Goal: Task Accomplishment & Management: Use online tool/utility

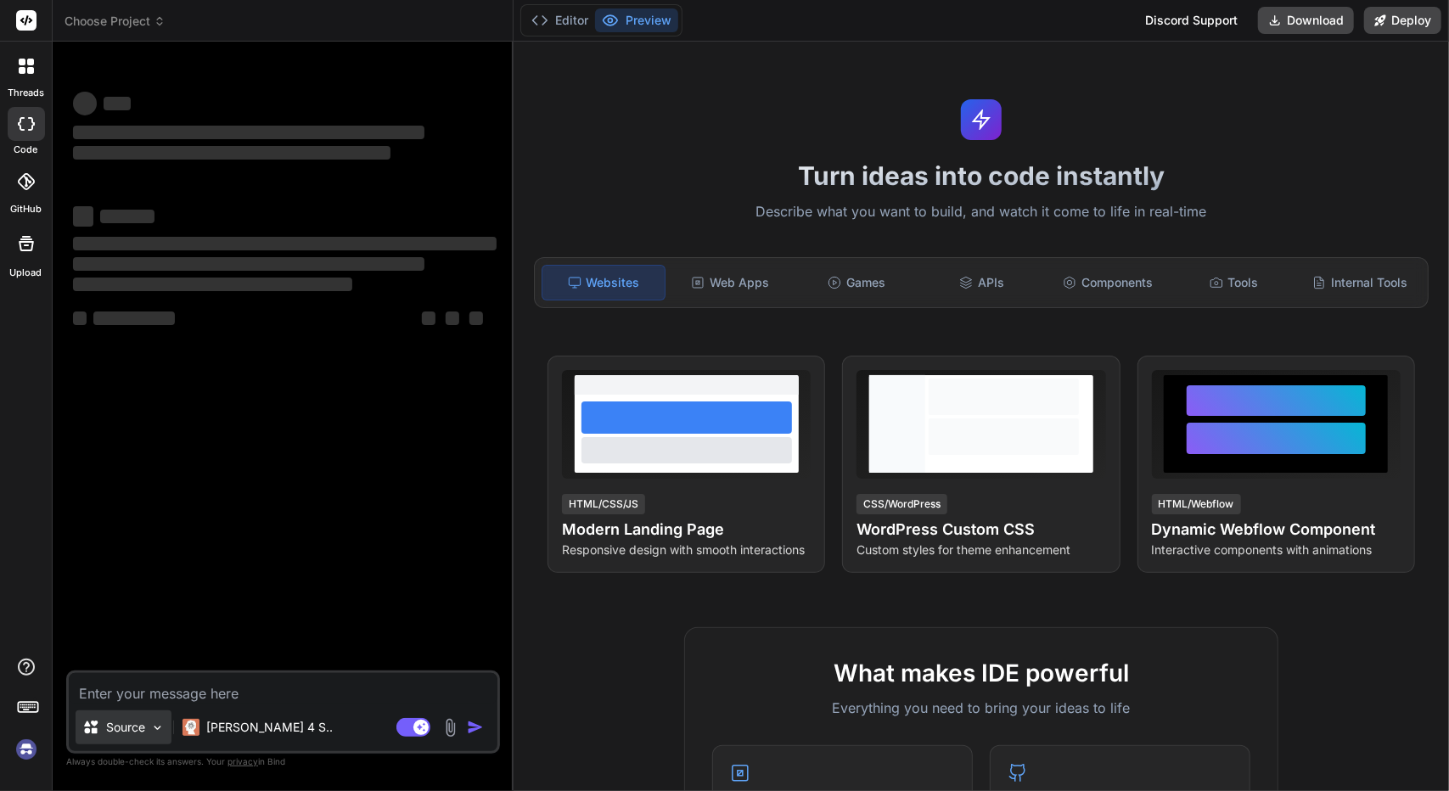
click at [132, 721] on p "Source" at bounding box center [125, 727] width 39 height 17
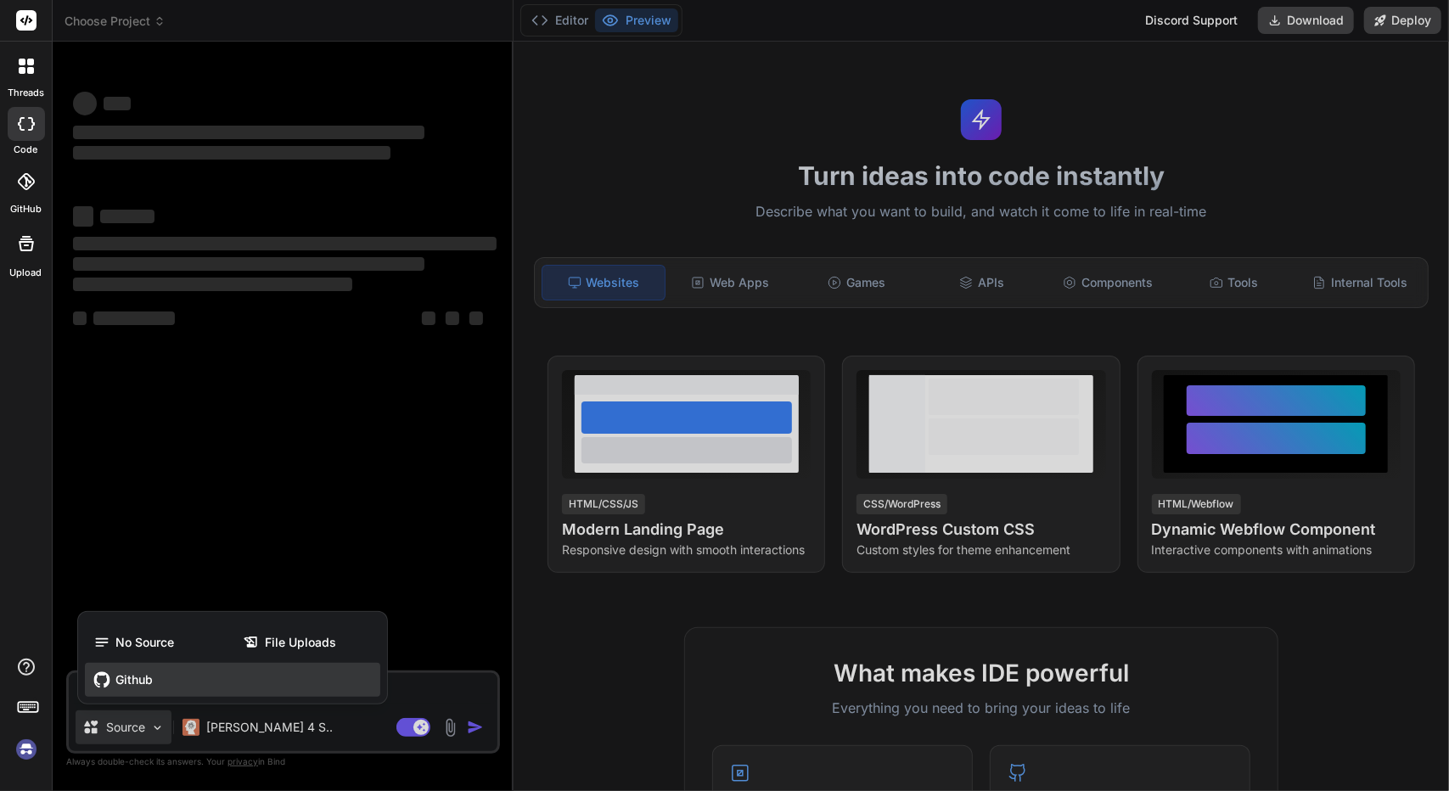
click at [149, 672] on span "Github" at bounding box center [133, 679] width 37 height 17
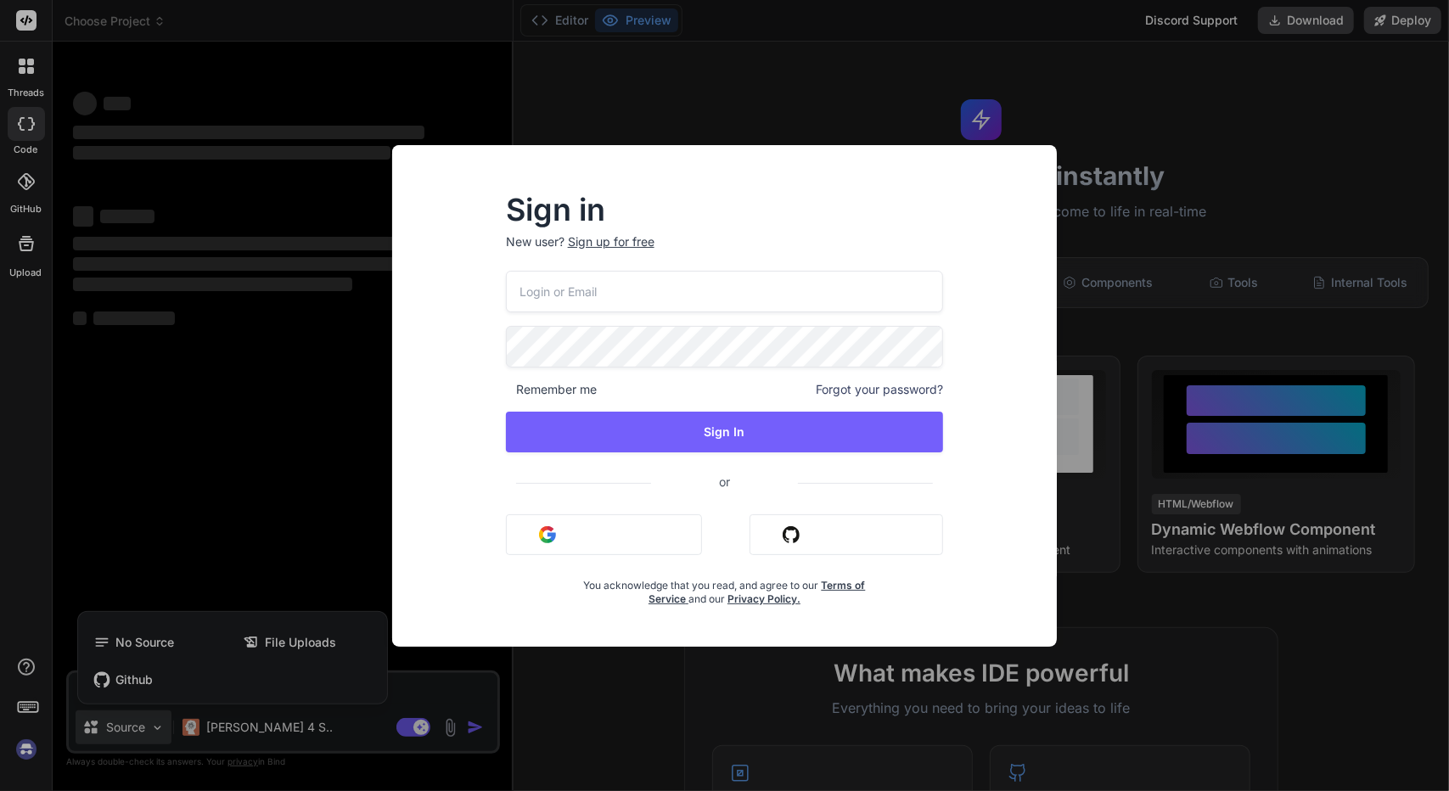
click at [681, 299] on input "email" at bounding box center [725, 292] width 438 height 42
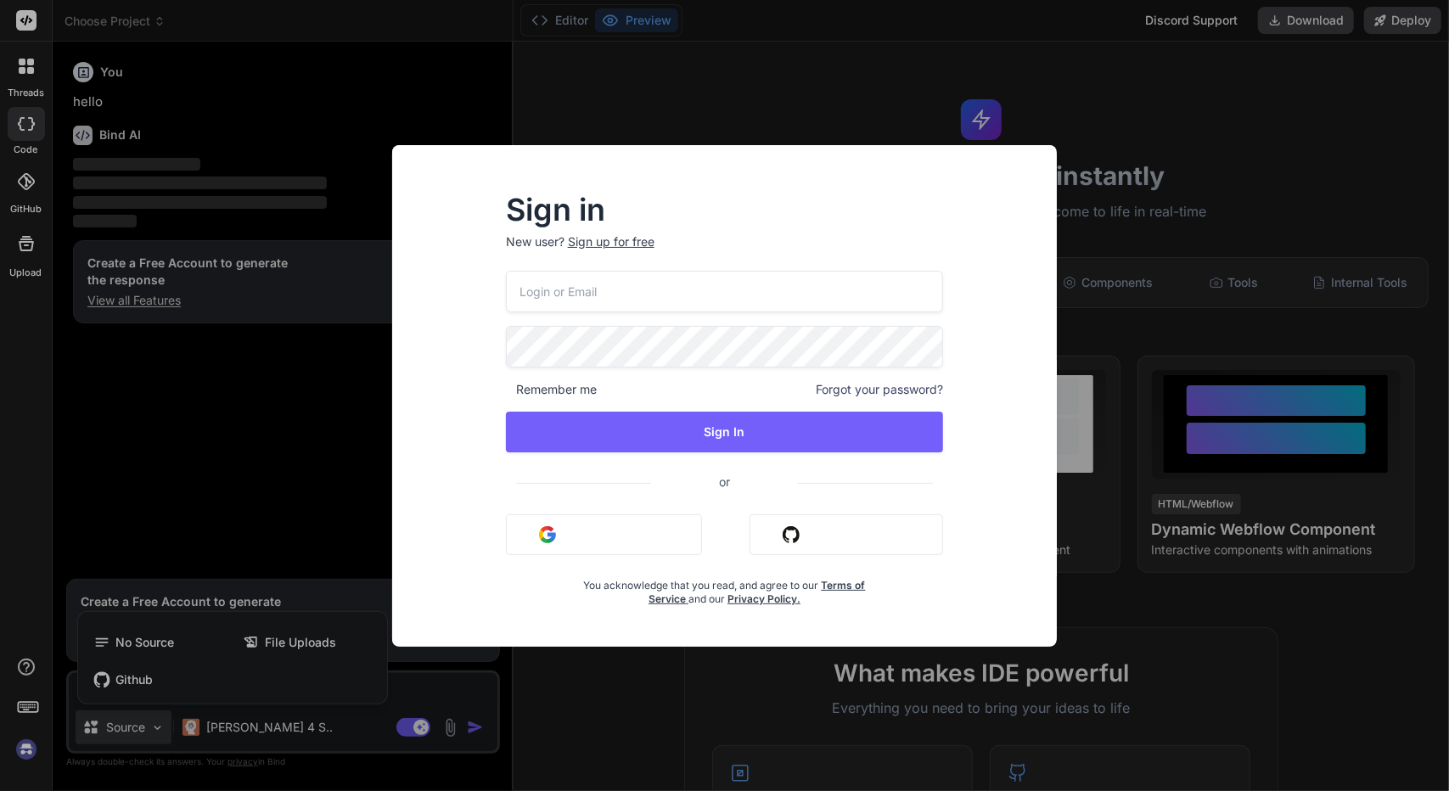
click at [675, 292] on input "email" at bounding box center [725, 292] width 438 height 42
click at [806, 519] on div "Remember me Forgot your password? Sign In or Sign in with Google Sign in with G…" at bounding box center [725, 438] width 438 height 335
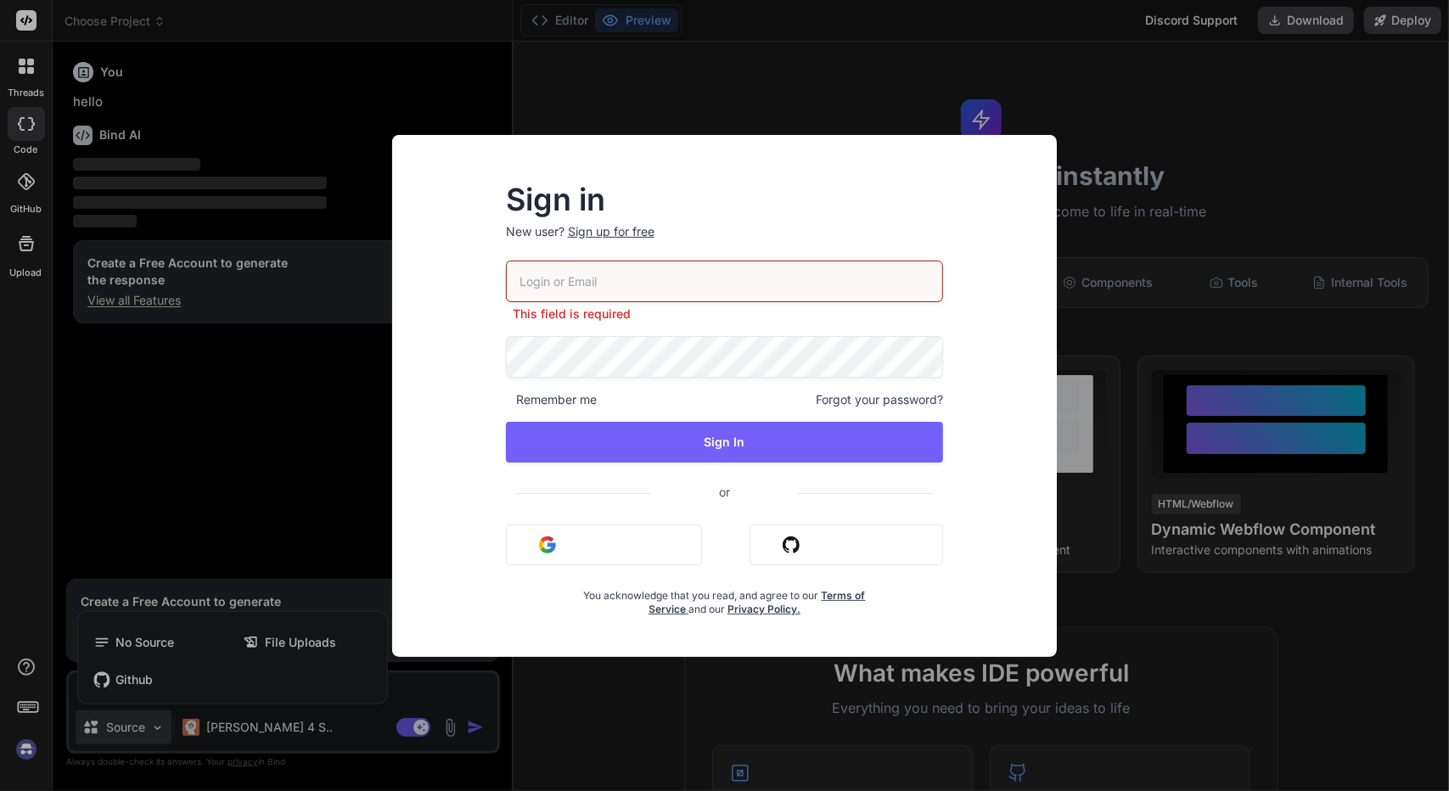
click at [818, 545] on button "Sign in with Github" at bounding box center [846, 545] width 194 height 41
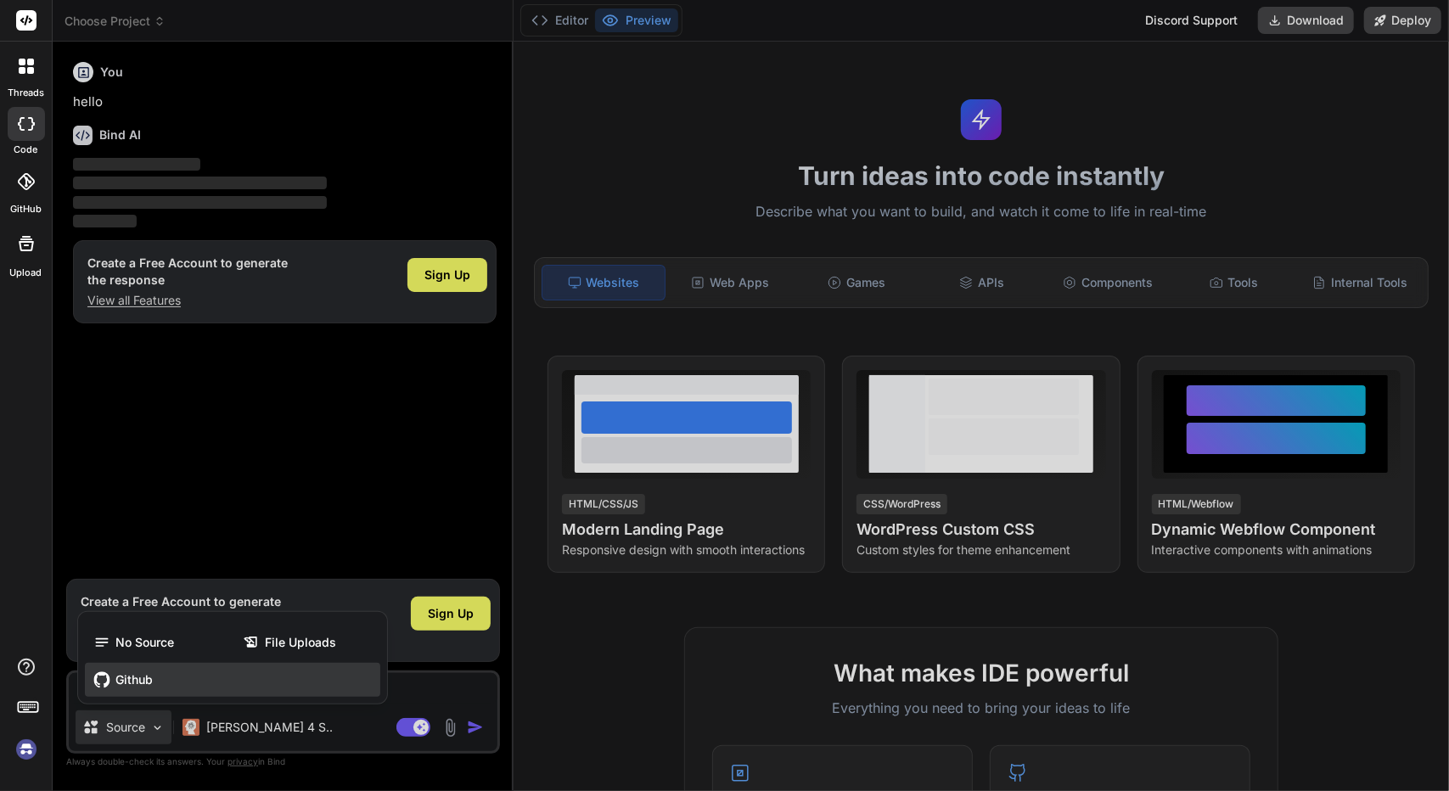
click at [154, 687] on div "Github" at bounding box center [232, 680] width 295 height 34
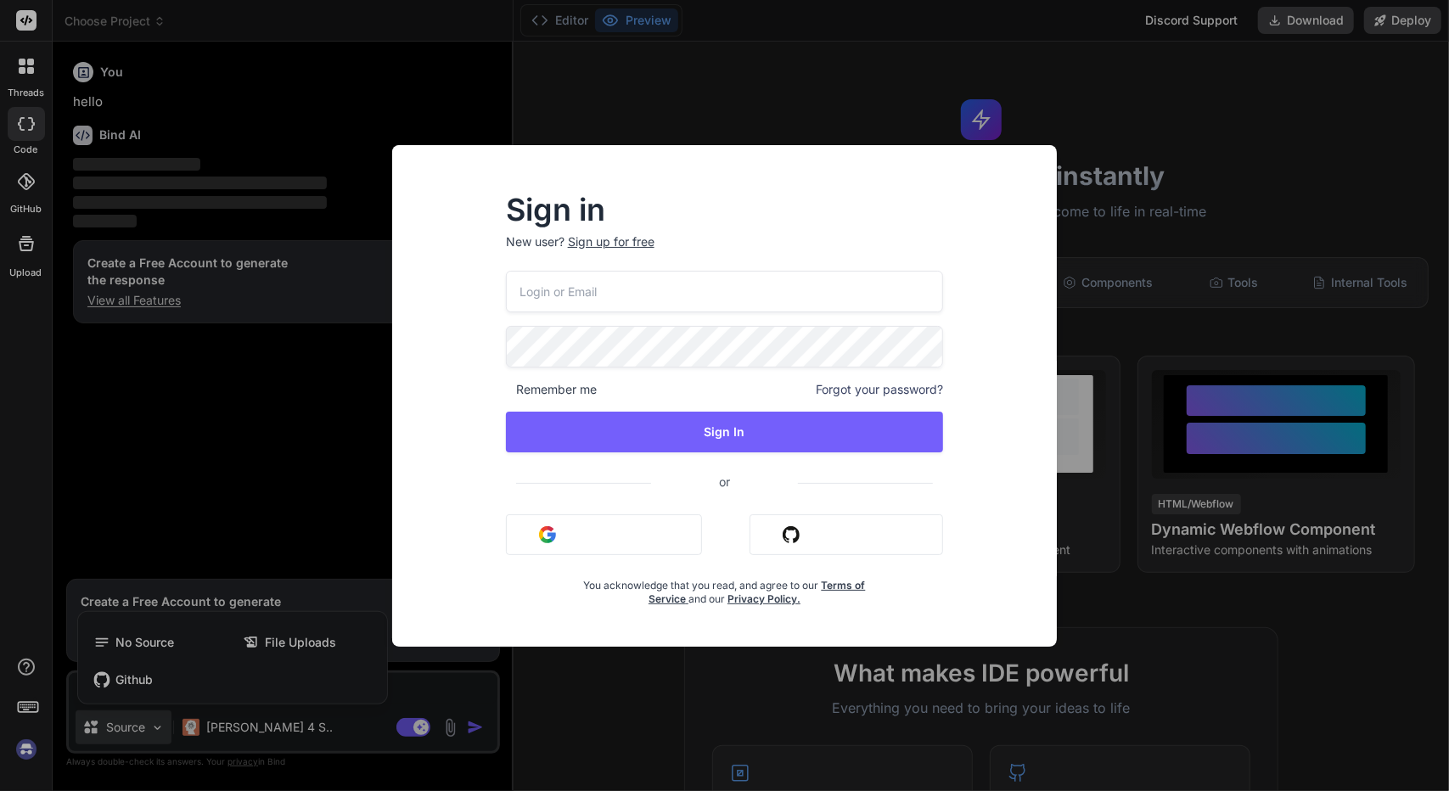
click at [778, 564] on div "Remember me Forgot your password? Sign In or Sign in with Google Sign in with G…" at bounding box center [725, 438] width 438 height 335
click at [819, 532] on button "Sign in with Github" at bounding box center [846, 534] width 194 height 41
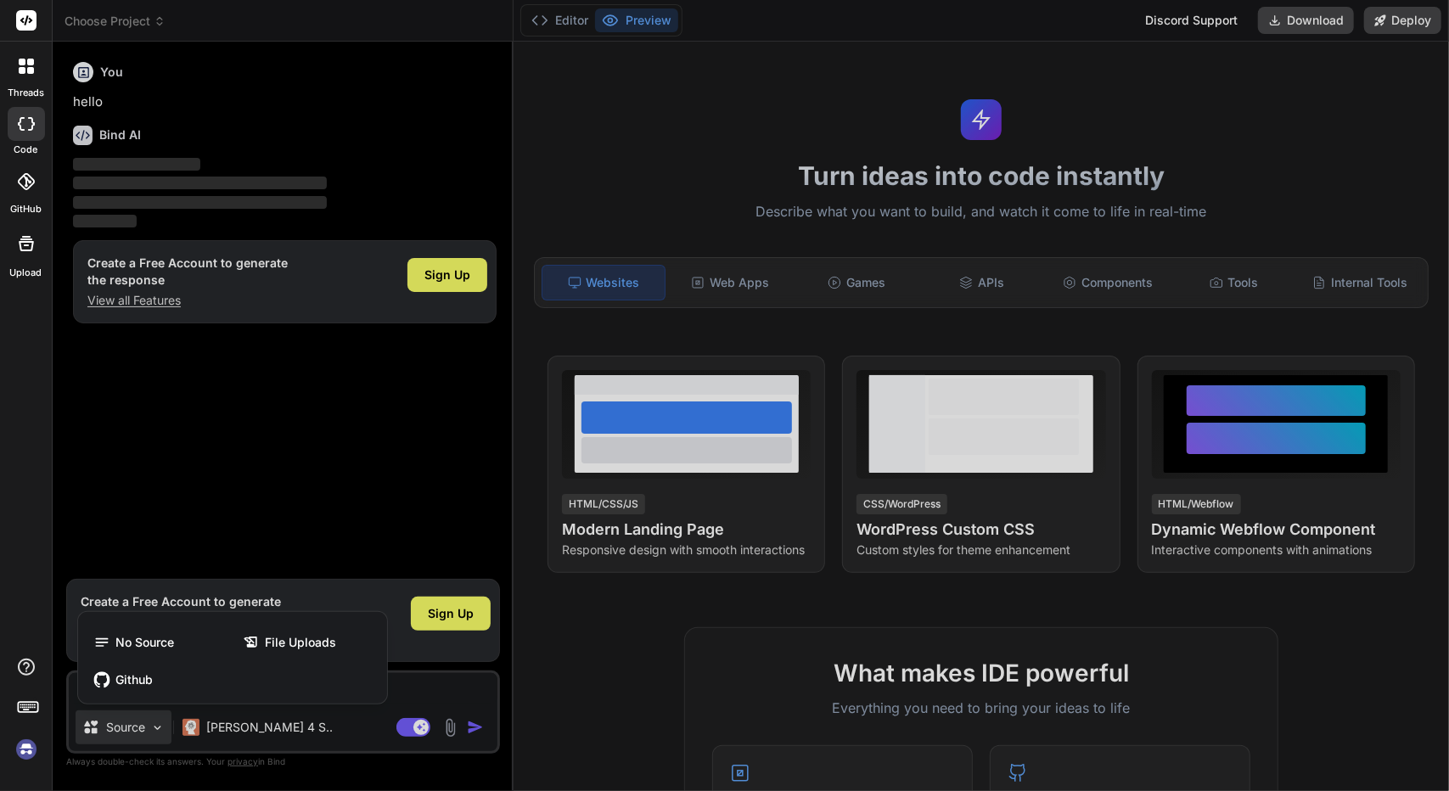
click at [406, 480] on div at bounding box center [724, 395] width 1449 height 791
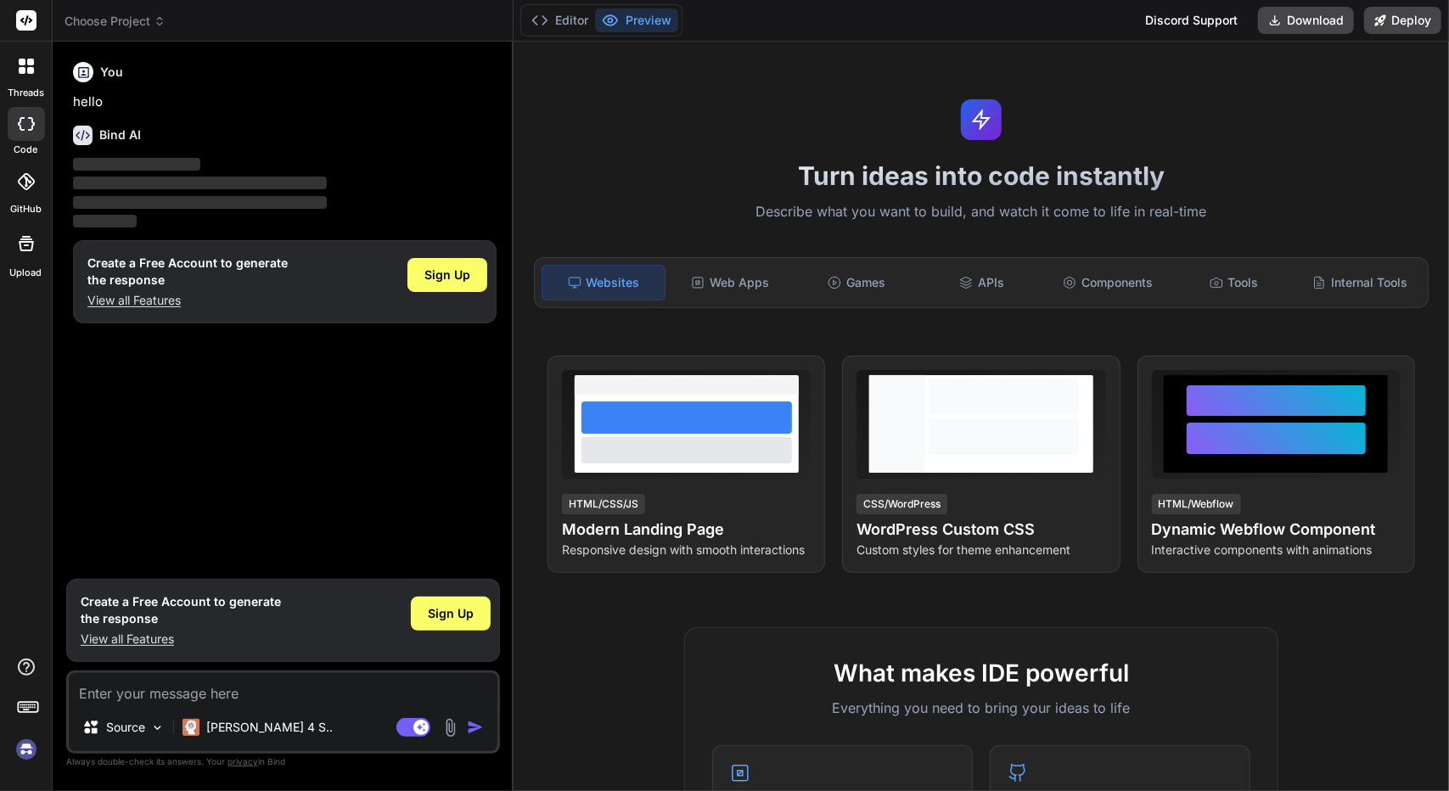
click at [8, 26] on div at bounding box center [26, 21] width 52 height 42
click at [19, 29] on rect at bounding box center [26, 20] width 20 height 20
click at [31, 24] on rect at bounding box center [26, 20] width 20 height 20
click at [14, 754] on img at bounding box center [26, 749] width 29 height 29
click at [39, 738] on img at bounding box center [26, 749] width 29 height 29
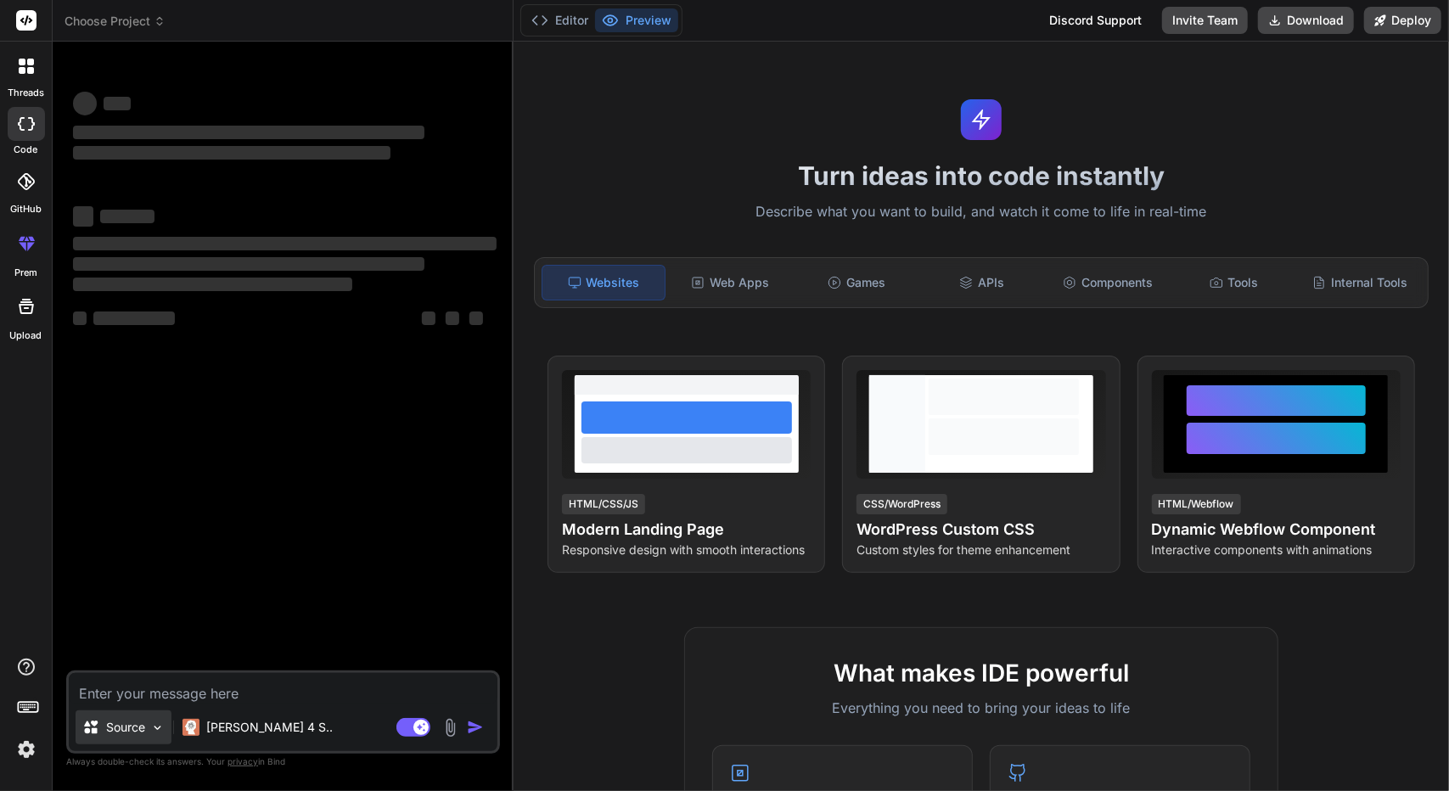
click at [109, 729] on p "Source" at bounding box center [125, 727] width 39 height 17
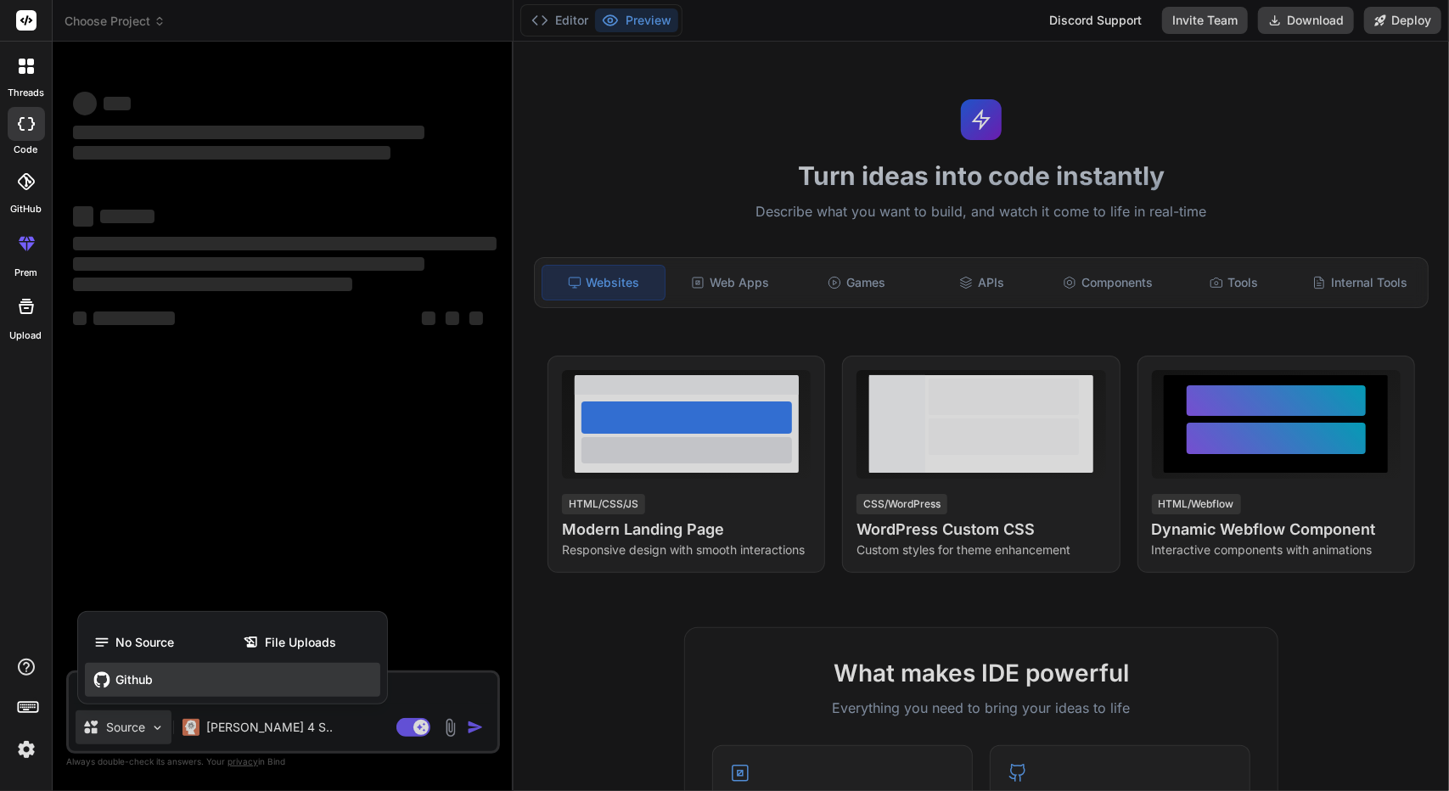
click at [149, 677] on span "Github" at bounding box center [133, 679] width 37 height 17
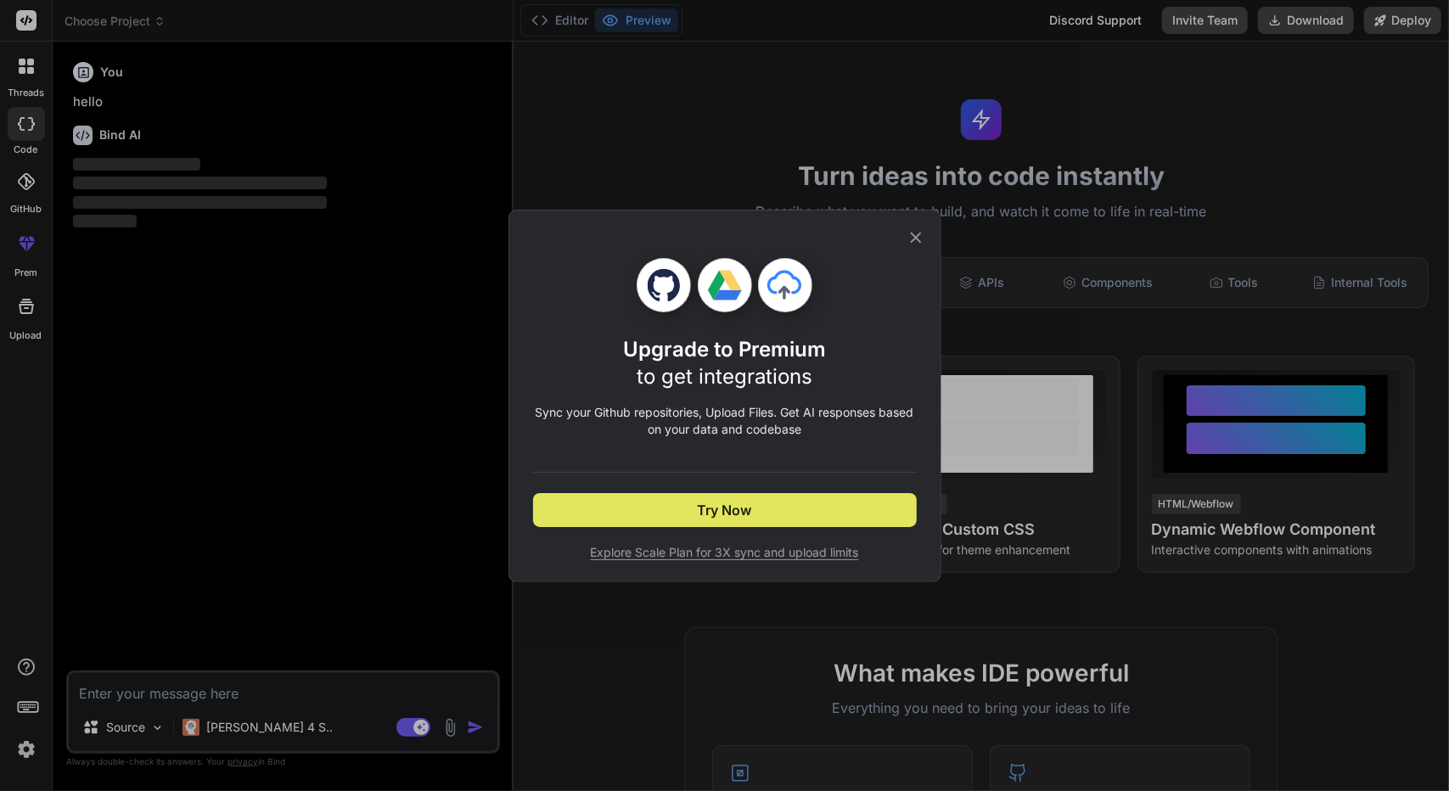
click at [768, 503] on button "Try Now" at bounding box center [725, 510] width 384 height 34
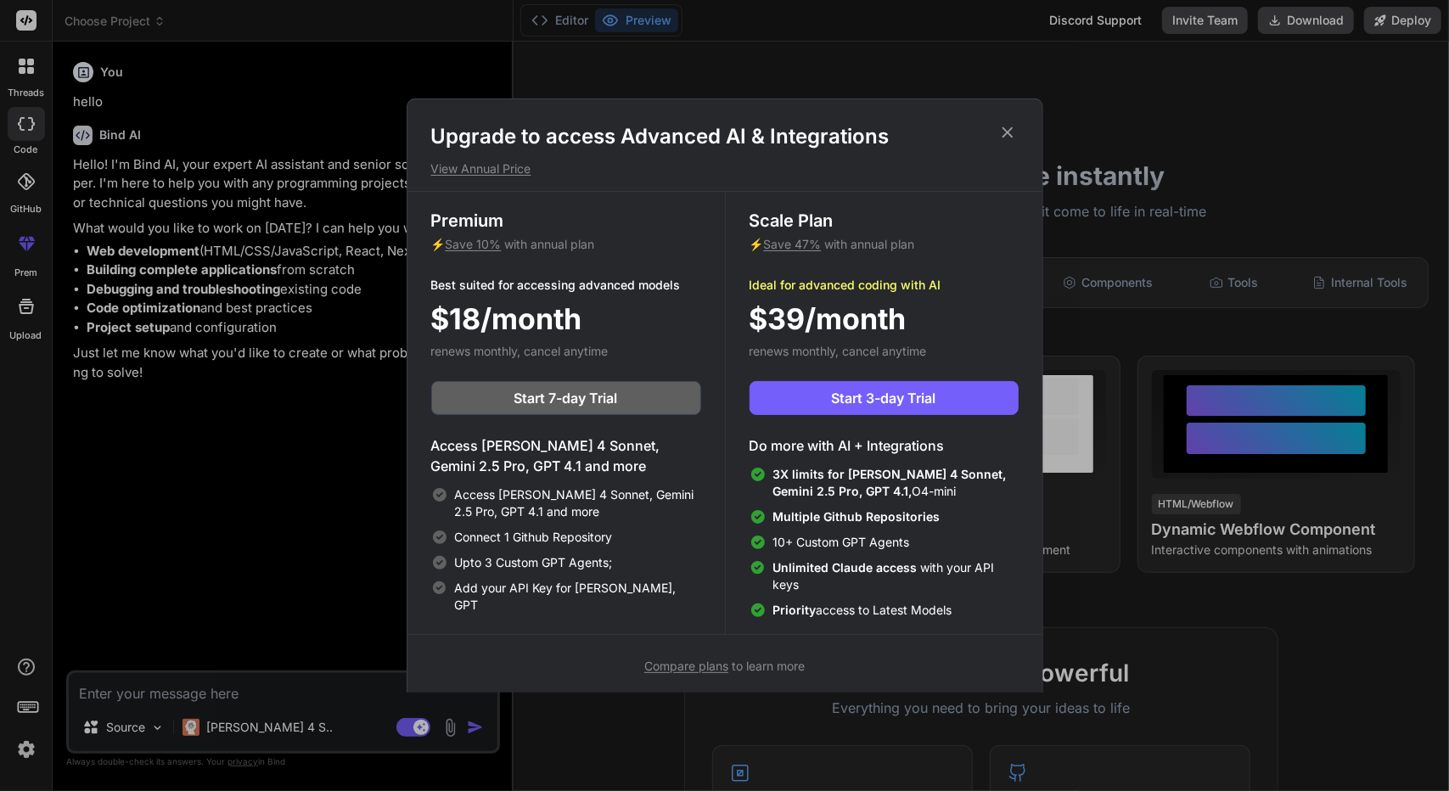
click at [987, 128] on h1 "Upgrade to access Advanced AI & Integrations" at bounding box center [724, 136] width 587 height 27
click at [995, 130] on h1 "Upgrade to access Advanced AI & Integrations" at bounding box center [724, 136] width 587 height 27
click at [1017, 132] on h1 "Upgrade to access Advanced AI & Integrations" at bounding box center [724, 136] width 587 height 27
click at [1010, 128] on icon at bounding box center [1007, 132] width 11 height 11
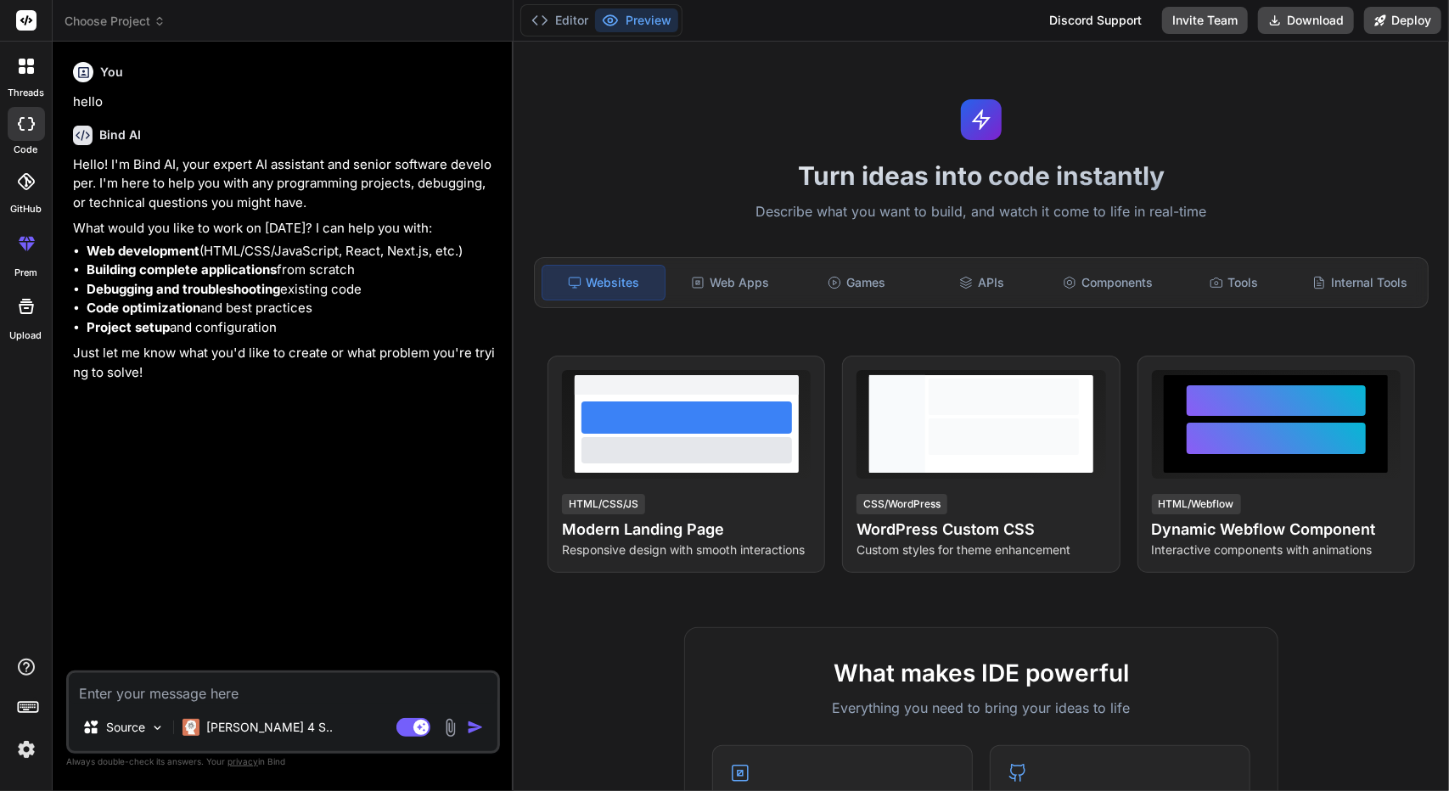
click at [24, 186] on icon at bounding box center [26, 181] width 17 height 17
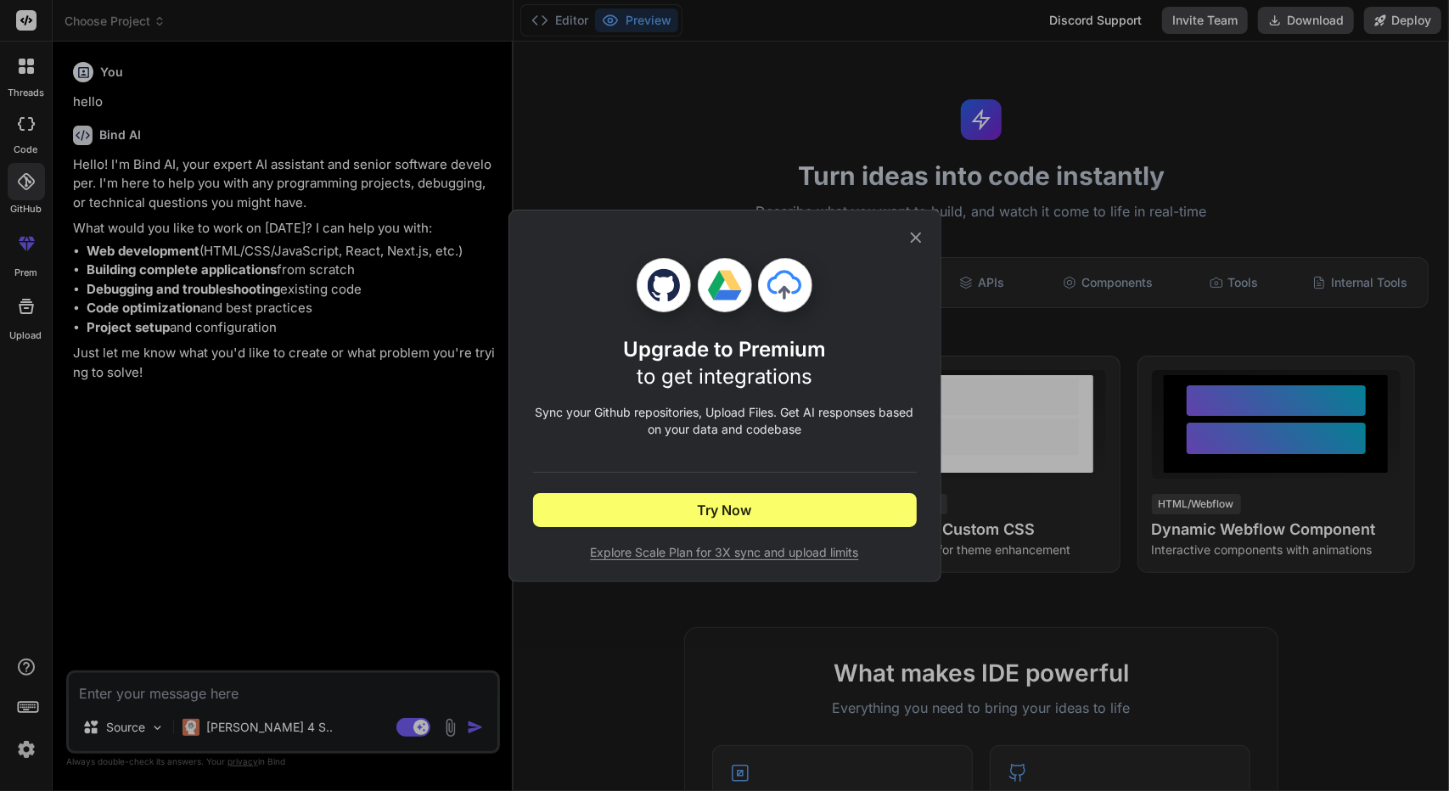
click at [920, 232] on icon at bounding box center [916, 237] width 19 height 19
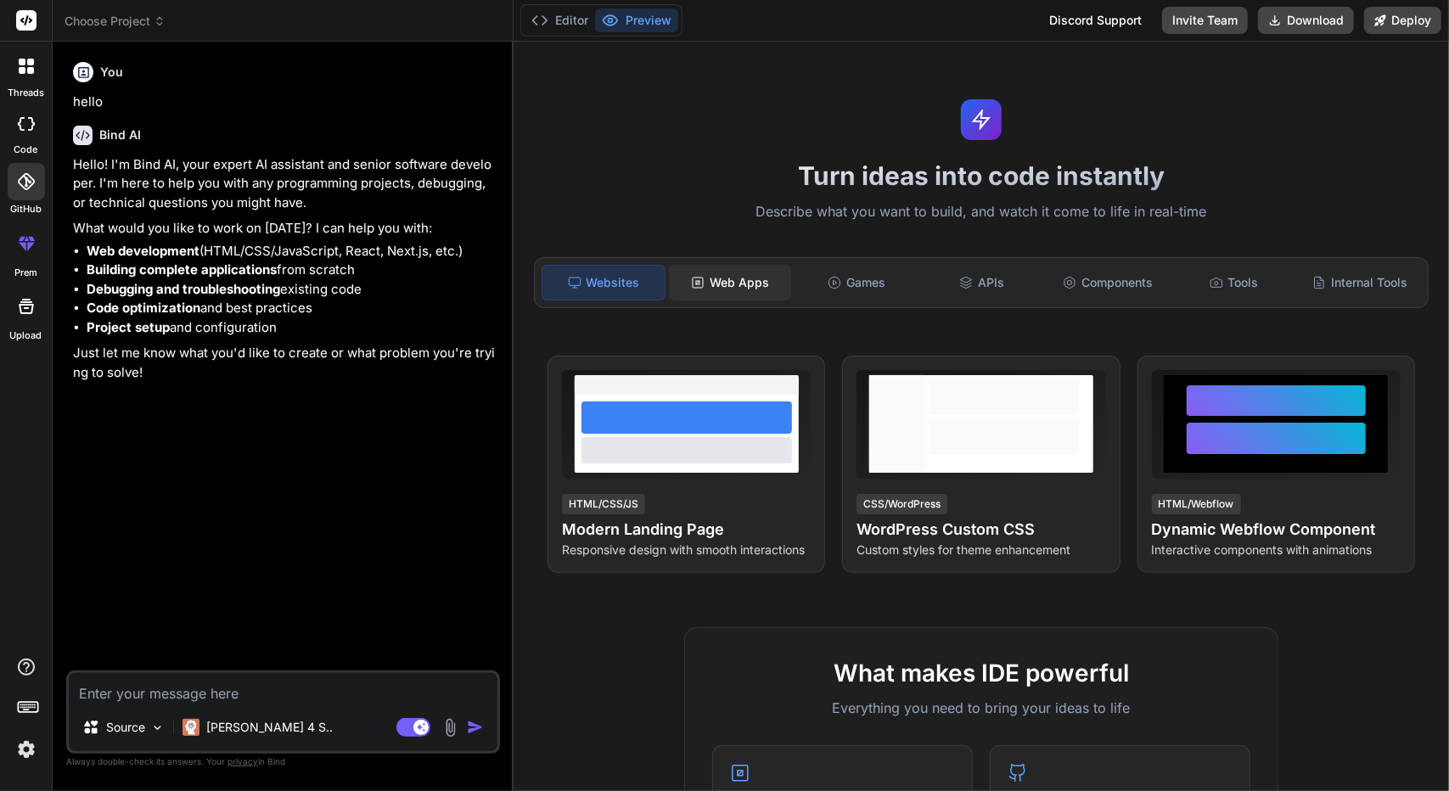
click at [707, 293] on div "Web Apps" at bounding box center [730, 283] width 122 height 36
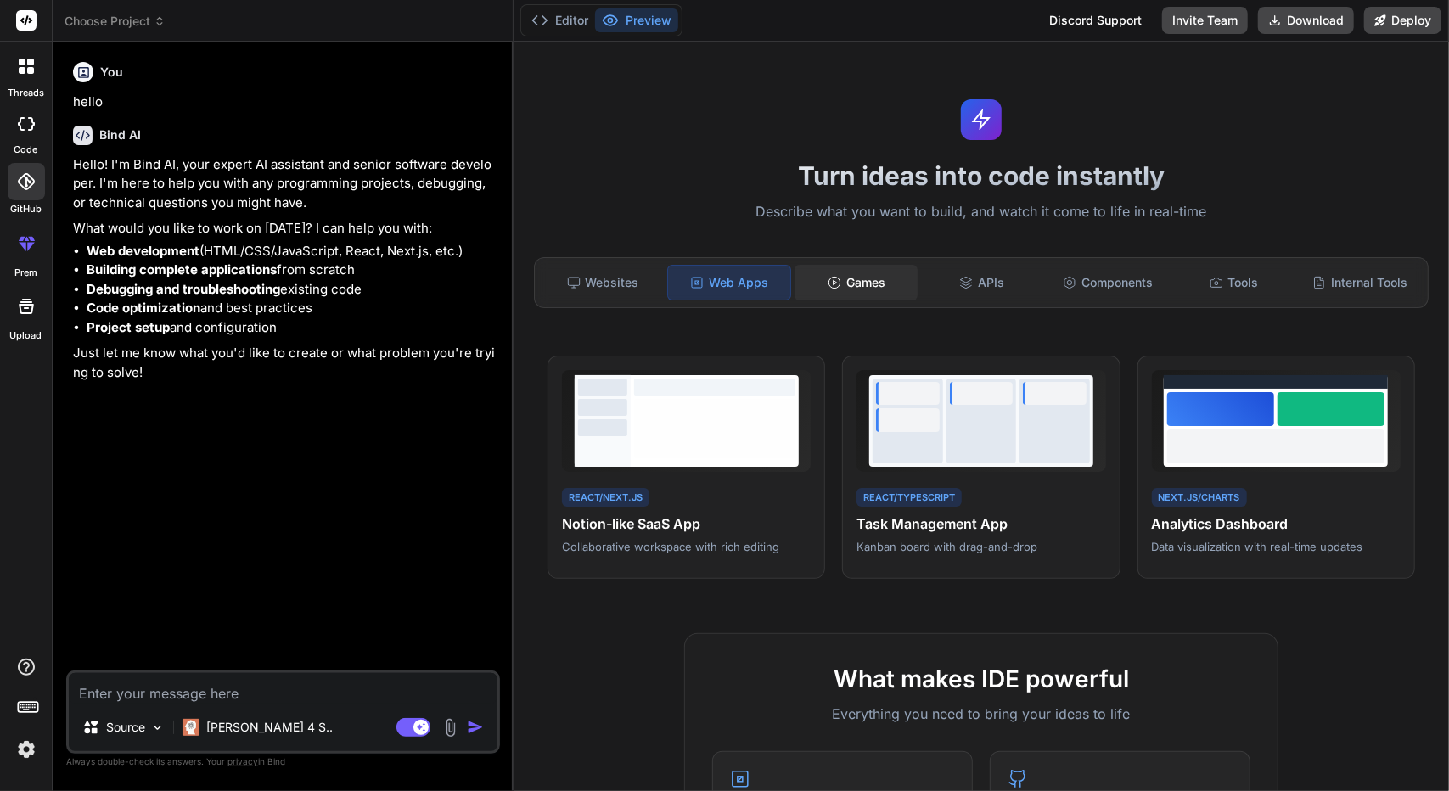
click at [820, 291] on div "Games" at bounding box center [855, 283] width 122 height 36
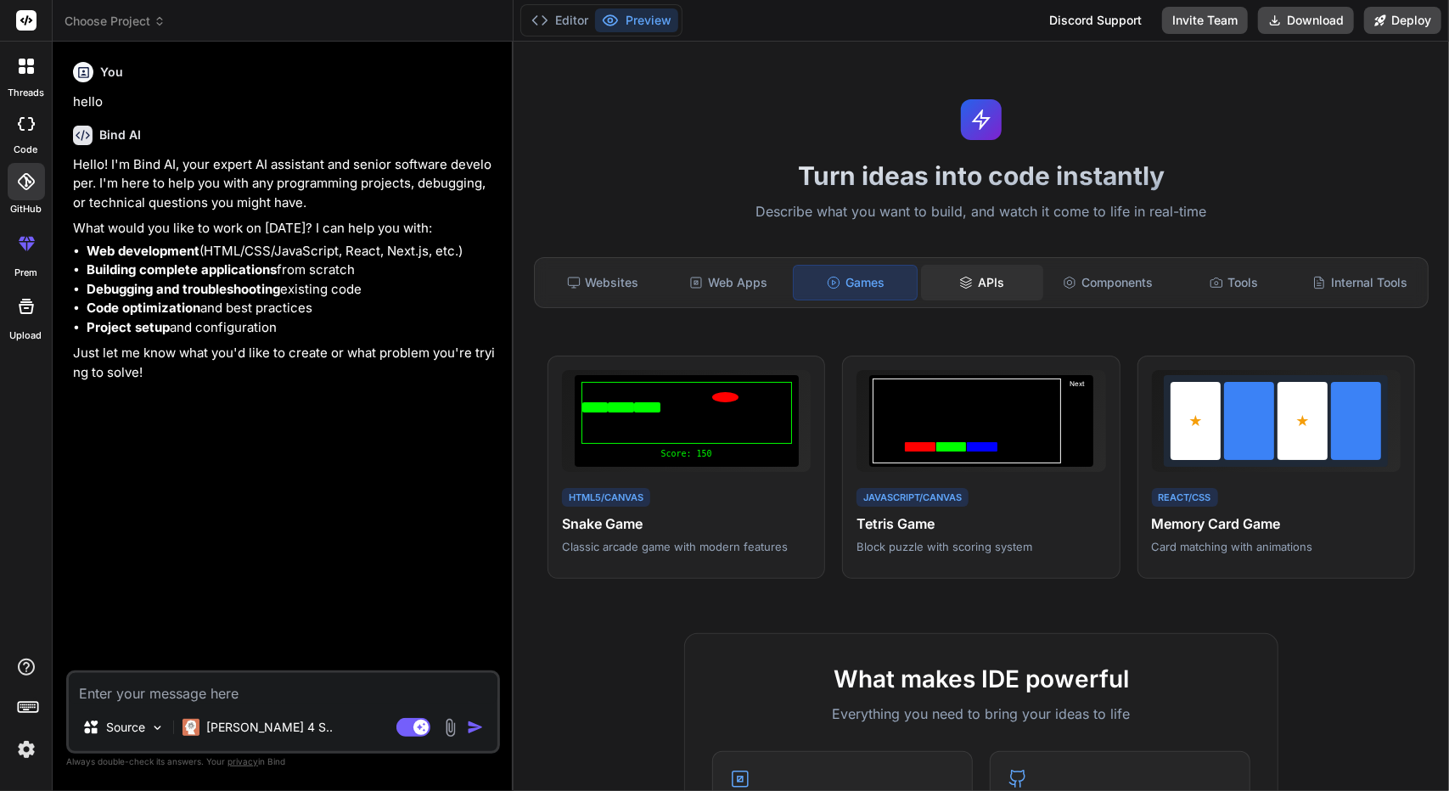
click at [966, 265] on div "APIs" at bounding box center [982, 283] width 122 height 36
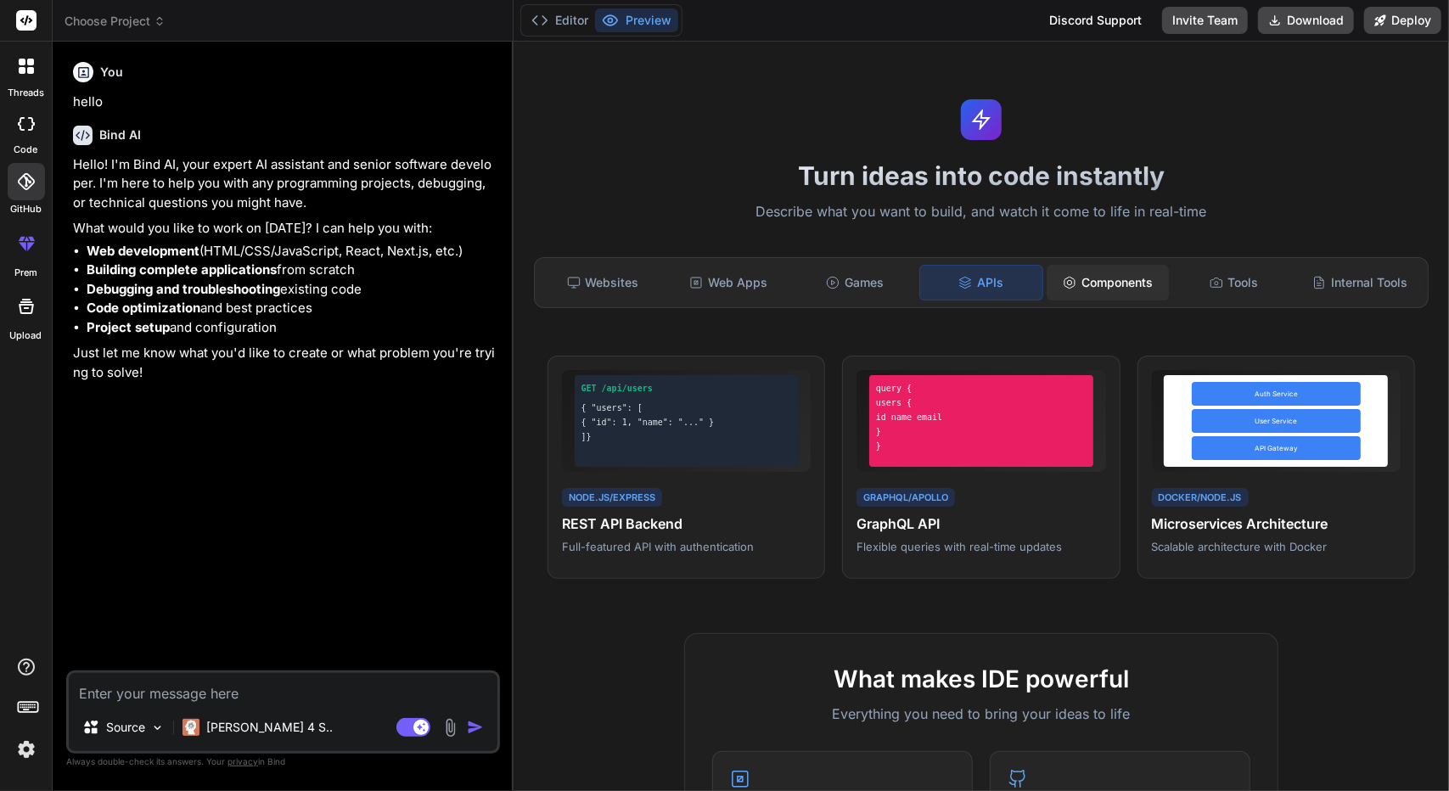
click at [1112, 283] on div "Components" at bounding box center [1108, 283] width 122 height 36
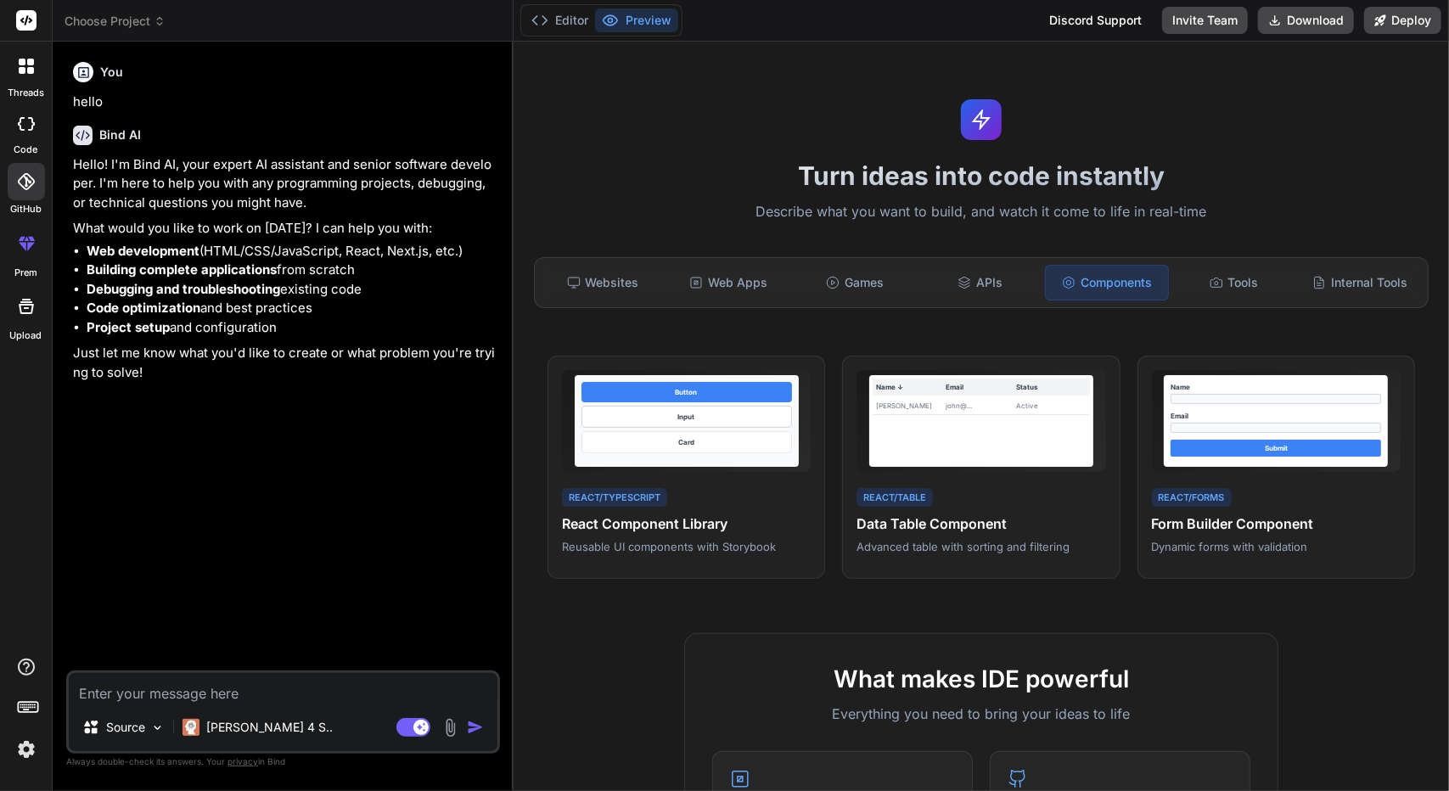
drag, startPoint x: 320, startPoint y: 394, endPoint x: 252, endPoint y: 624, distance: 239.8
click at [252, 624] on div "You hello Bind AI Hello! I'm Bind AI, your expert AI assistant and senior softw…" at bounding box center [285, 362] width 430 height 615
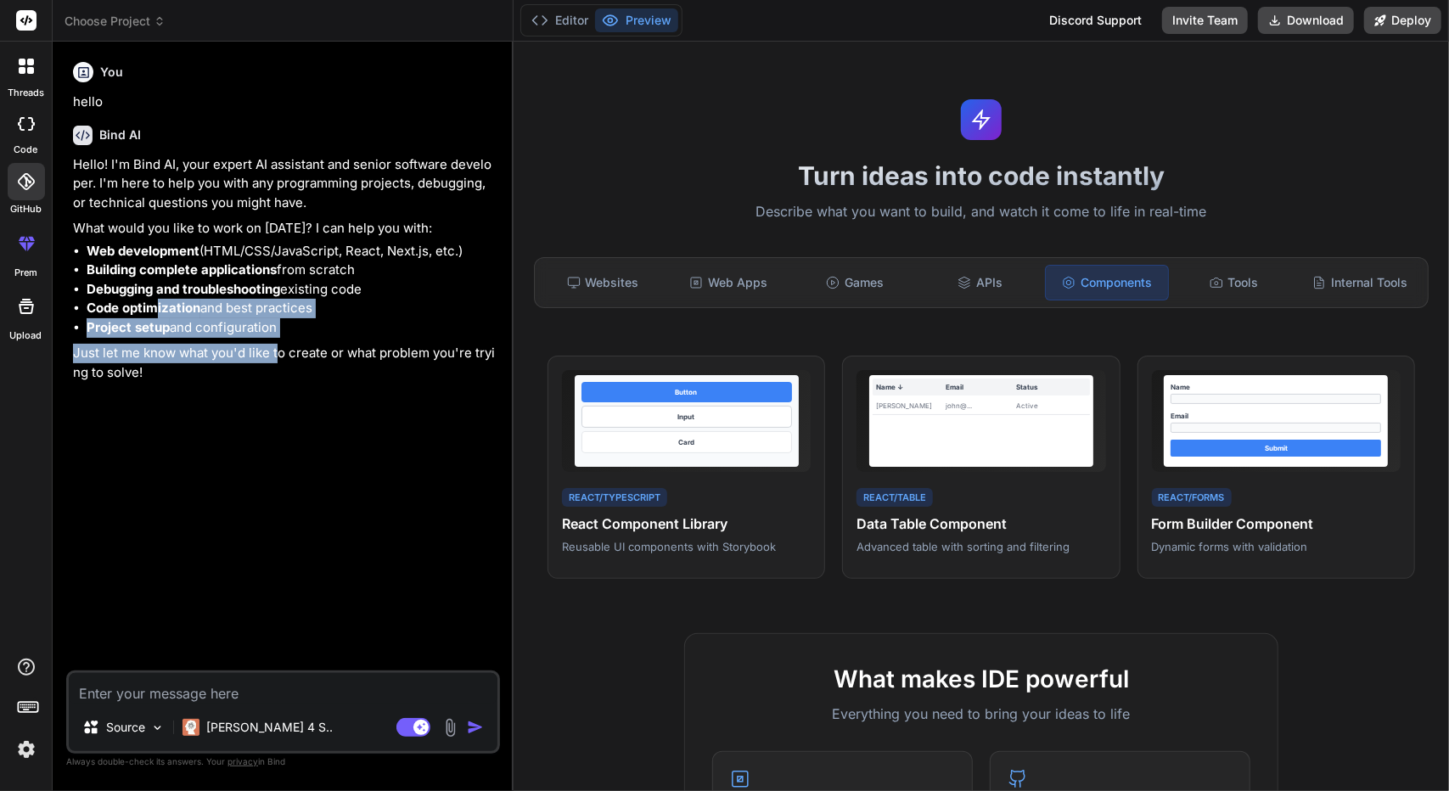
drag, startPoint x: 278, startPoint y: 341, endPoint x: 156, endPoint y: 311, distance: 126.0
click at [156, 311] on div "Hello! I'm Bind AI, your expert AI assistant and senior software developer. I'm…" at bounding box center [285, 268] width 424 height 227
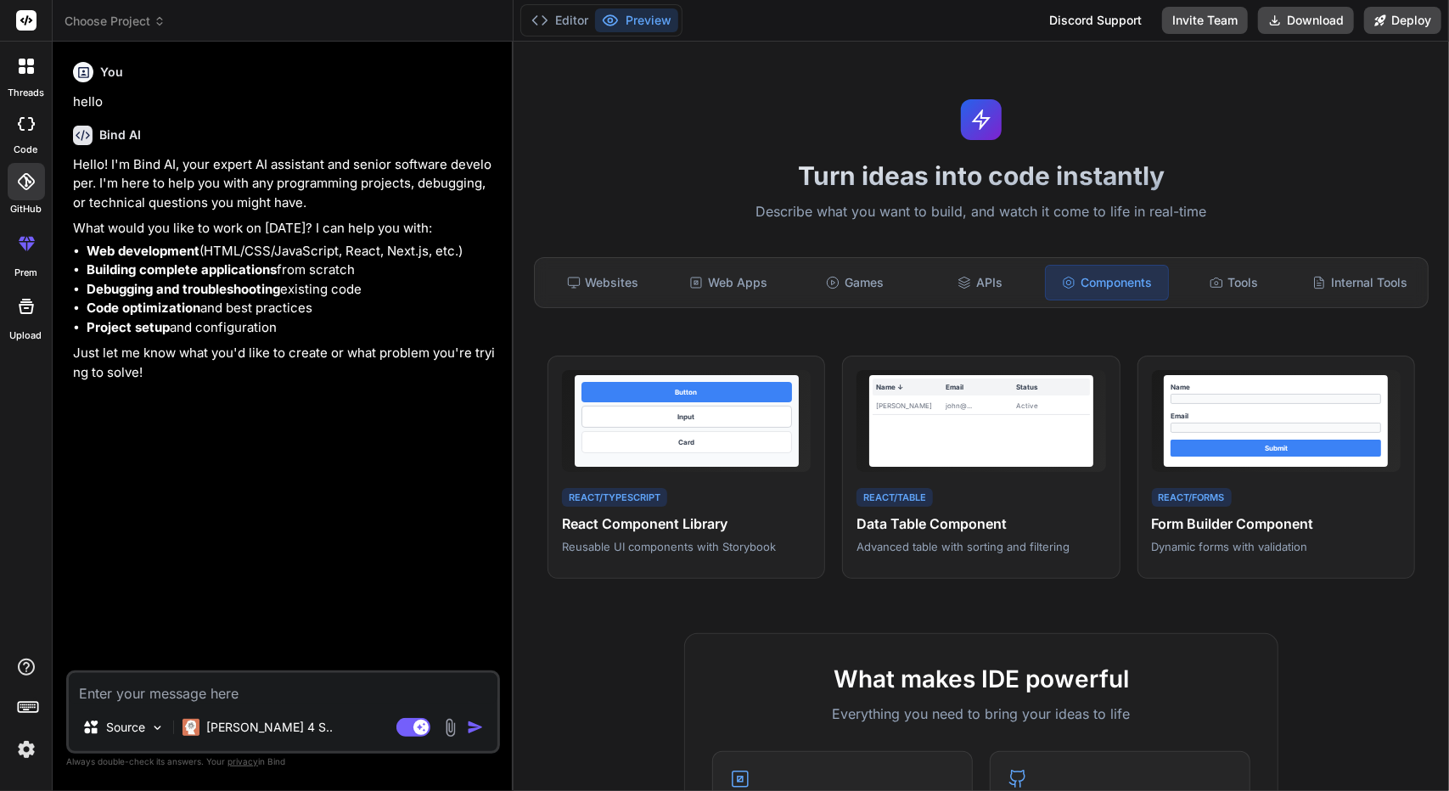
click at [268, 488] on div "You hello Bind AI Hello! I'm Bind AI, your expert AI assistant and senior softw…" at bounding box center [285, 362] width 430 height 615
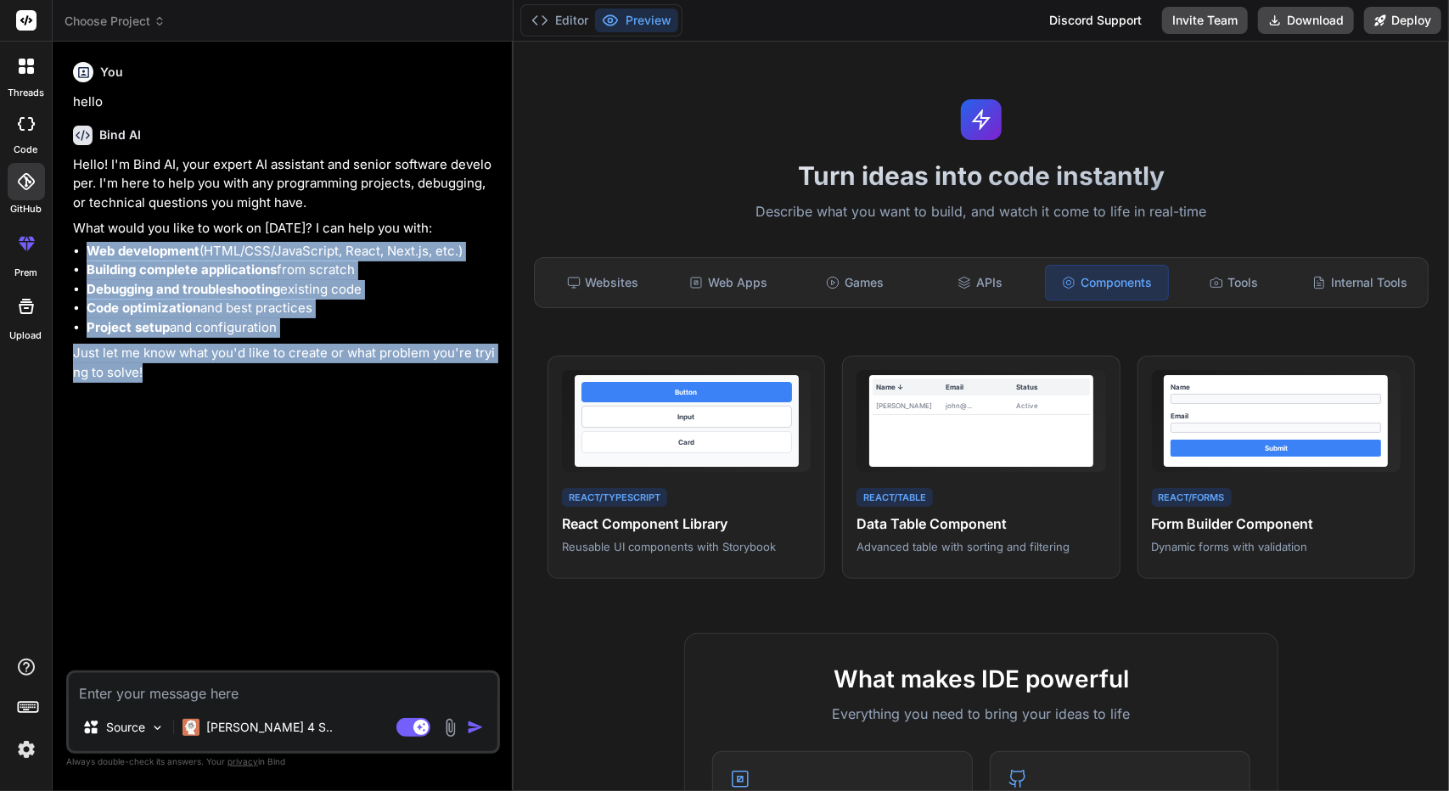
drag, startPoint x: 183, startPoint y: 395, endPoint x: 56, endPoint y: 244, distance: 197.6
click at [56, 244] on div "Bind AI Web Search Created with Pixso. Code Generator You hello Bind AI Hello! …" at bounding box center [283, 416] width 461 height 749
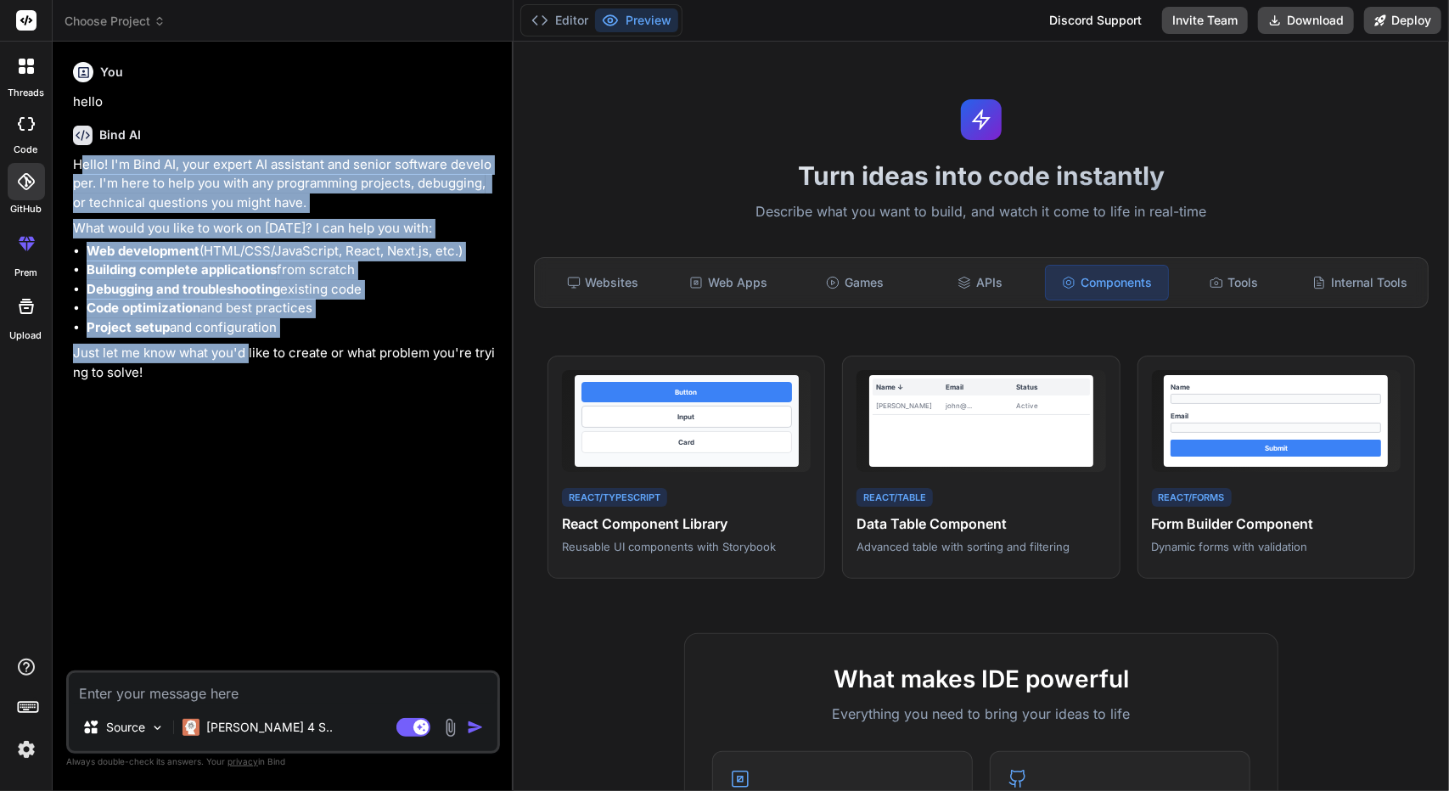
drag, startPoint x: 84, startPoint y: 166, endPoint x: 246, endPoint y: 351, distance: 246.0
click at [246, 351] on div "Hello! I'm Bind AI, your expert AI assistant and senior software developer. I'm…" at bounding box center [285, 268] width 424 height 227
click at [254, 156] on p "Hello! I'm Bind AI, your expert AI assistant and senior software developer. I'm…" at bounding box center [285, 184] width 424 height 58
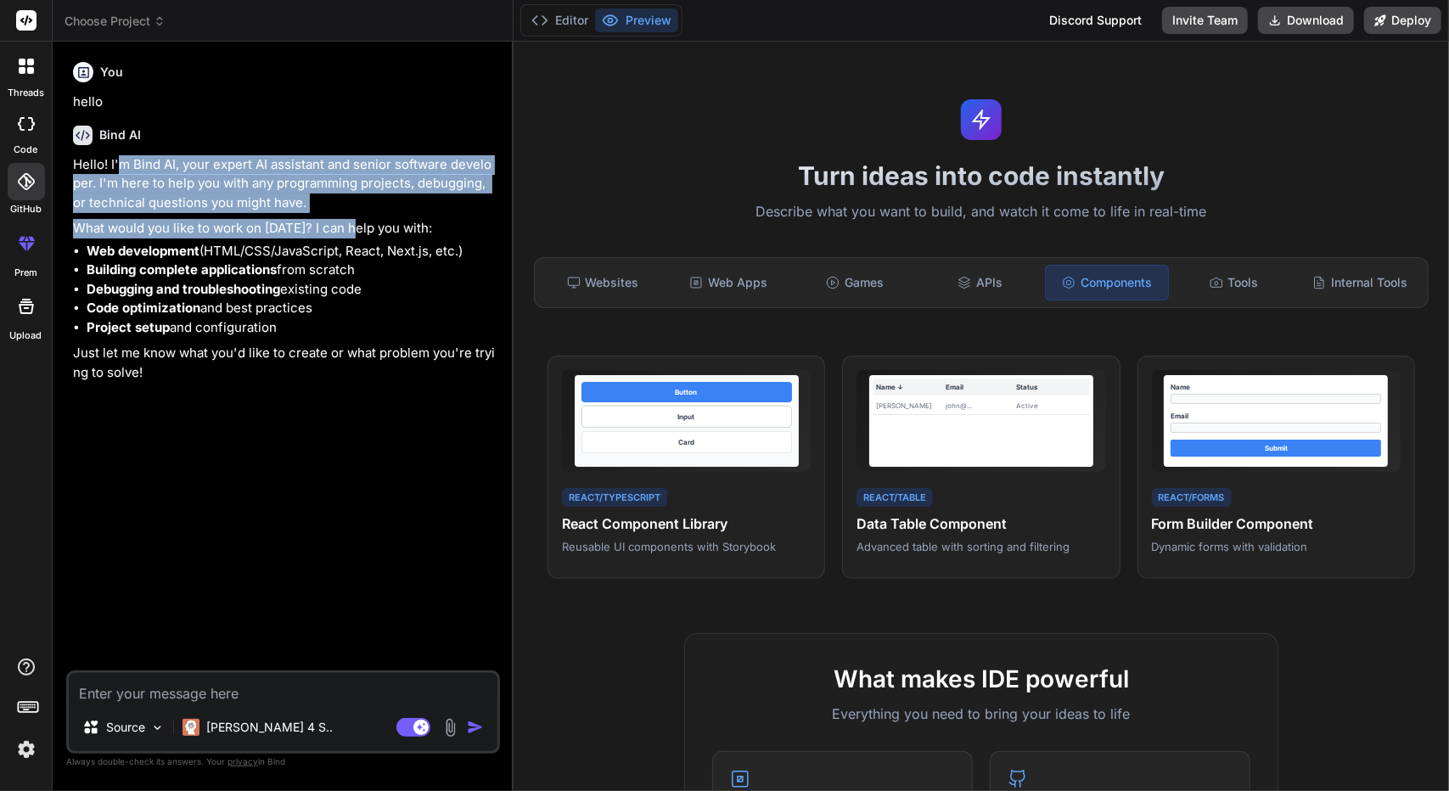
drag, startPoint x: 117, startPoint y: 164, endPoint x: 360, endPoint y: 216, distance: 248.4
click at [360, 216] on div "Hello! I'm Bind AI, your expert AI assistant and senior software developer. I'm…" at bounding box center [285, 268] width 424 height 227
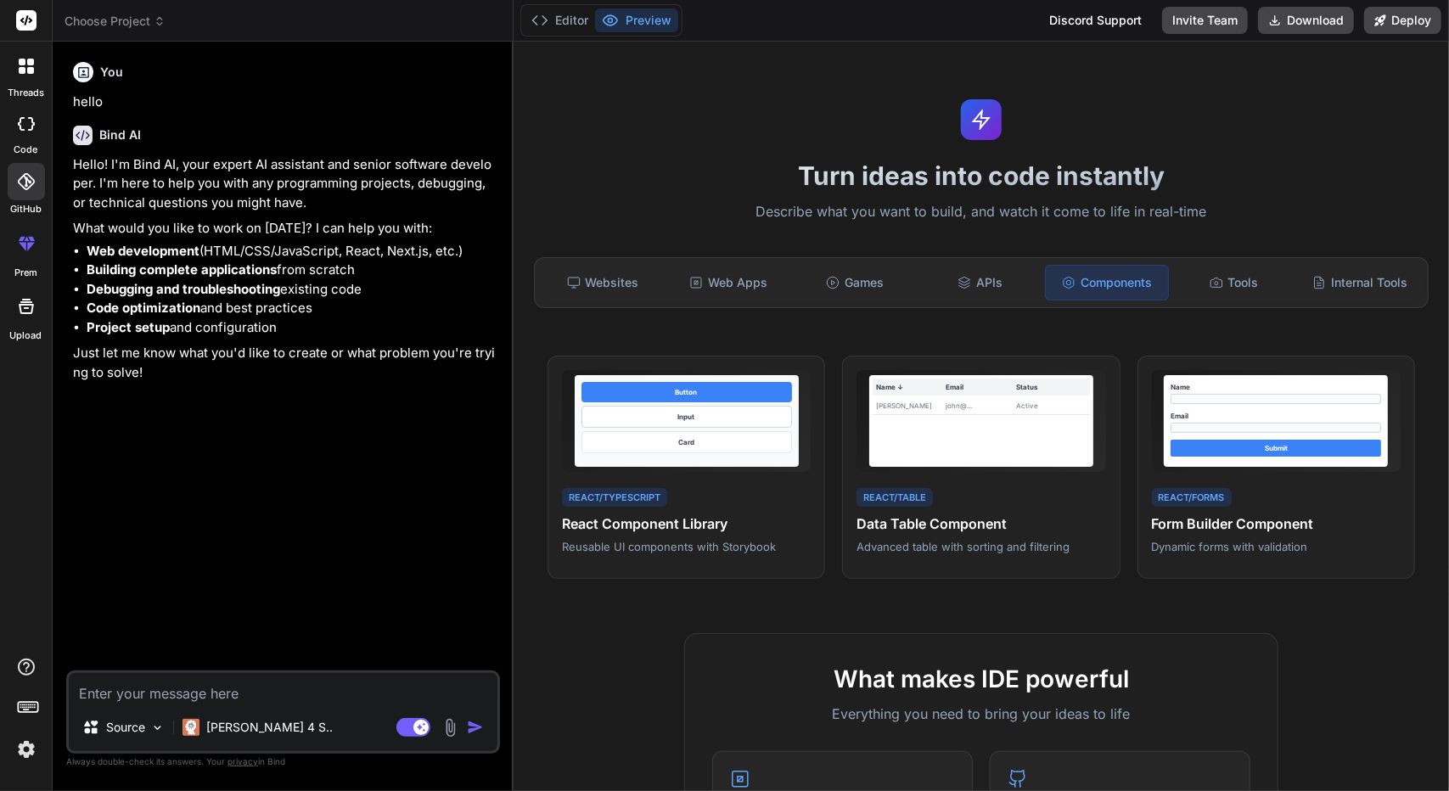
click at [136, 239] on div "Hello! I'm Bind AI, your expert AI assistant and senior software developer. I'm…" at bounding box center [285, 268] width 424 height 227
click at [114, 736] on div "Source" at bounding box center [124, 727] width 96 height 34
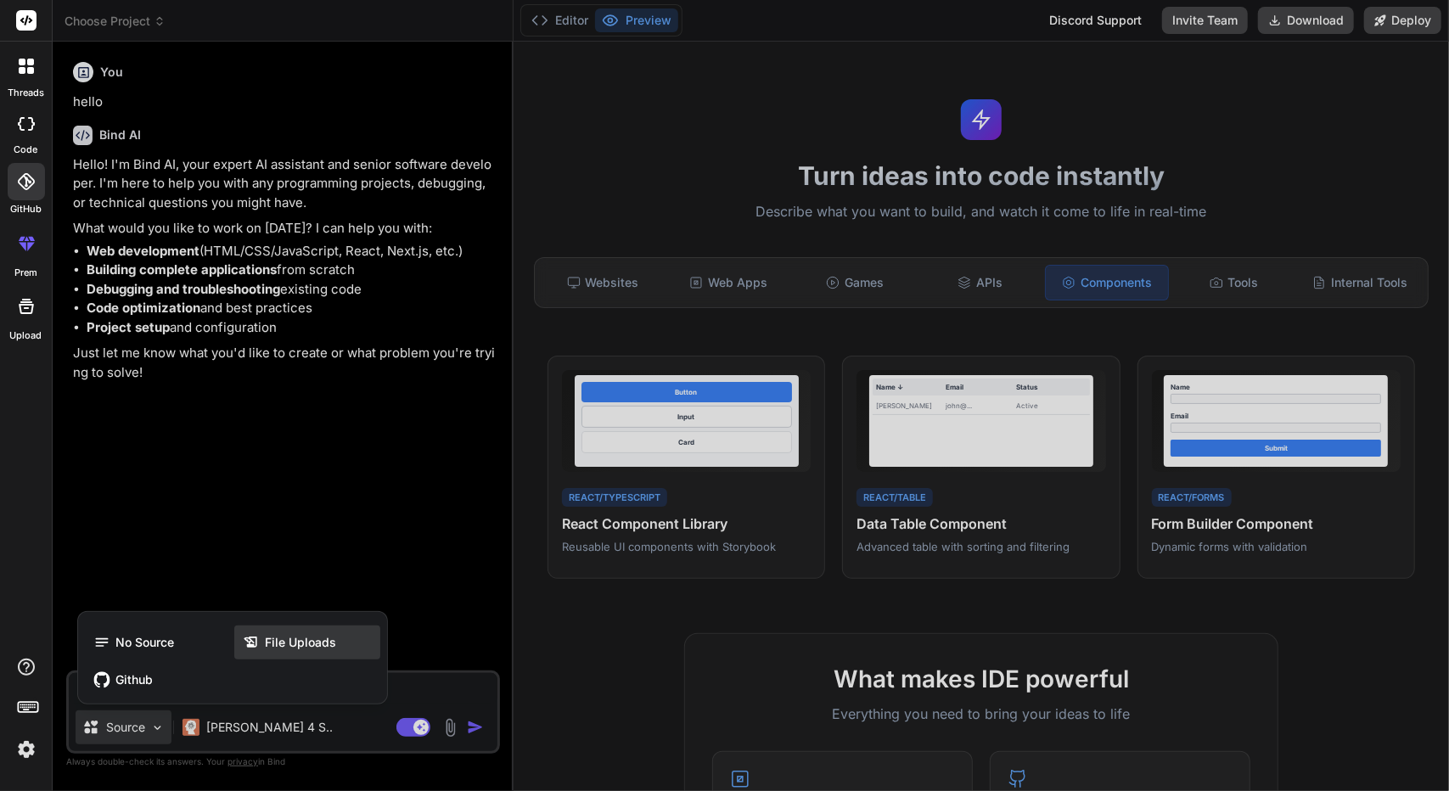
click at [295, 631] on div "File Uploads" at bounding box center [307, 643] width 146 height 34
type textarea "x"
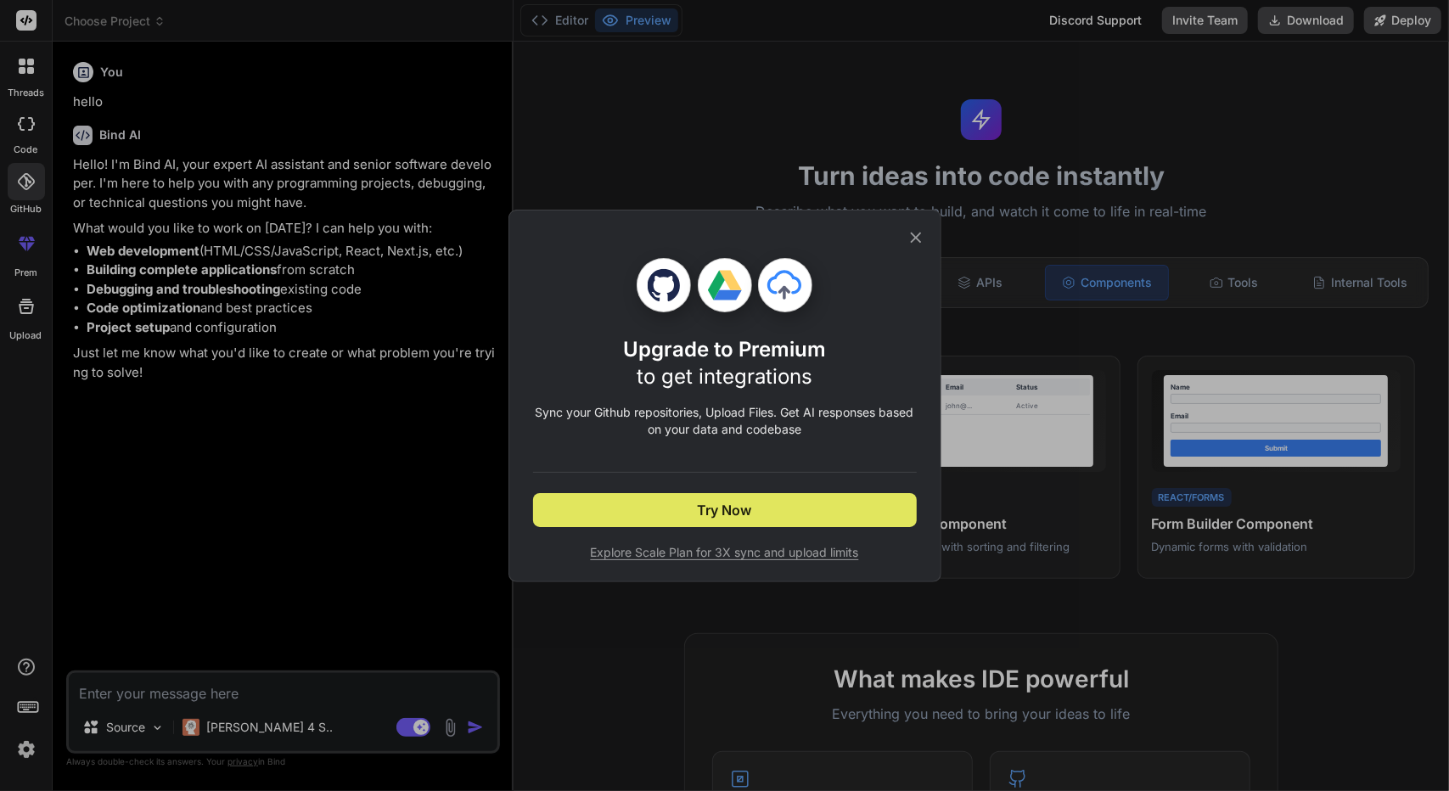
click at [647, 517] on button "Try Now" at bounding box center [725, 510] width 384 height 34
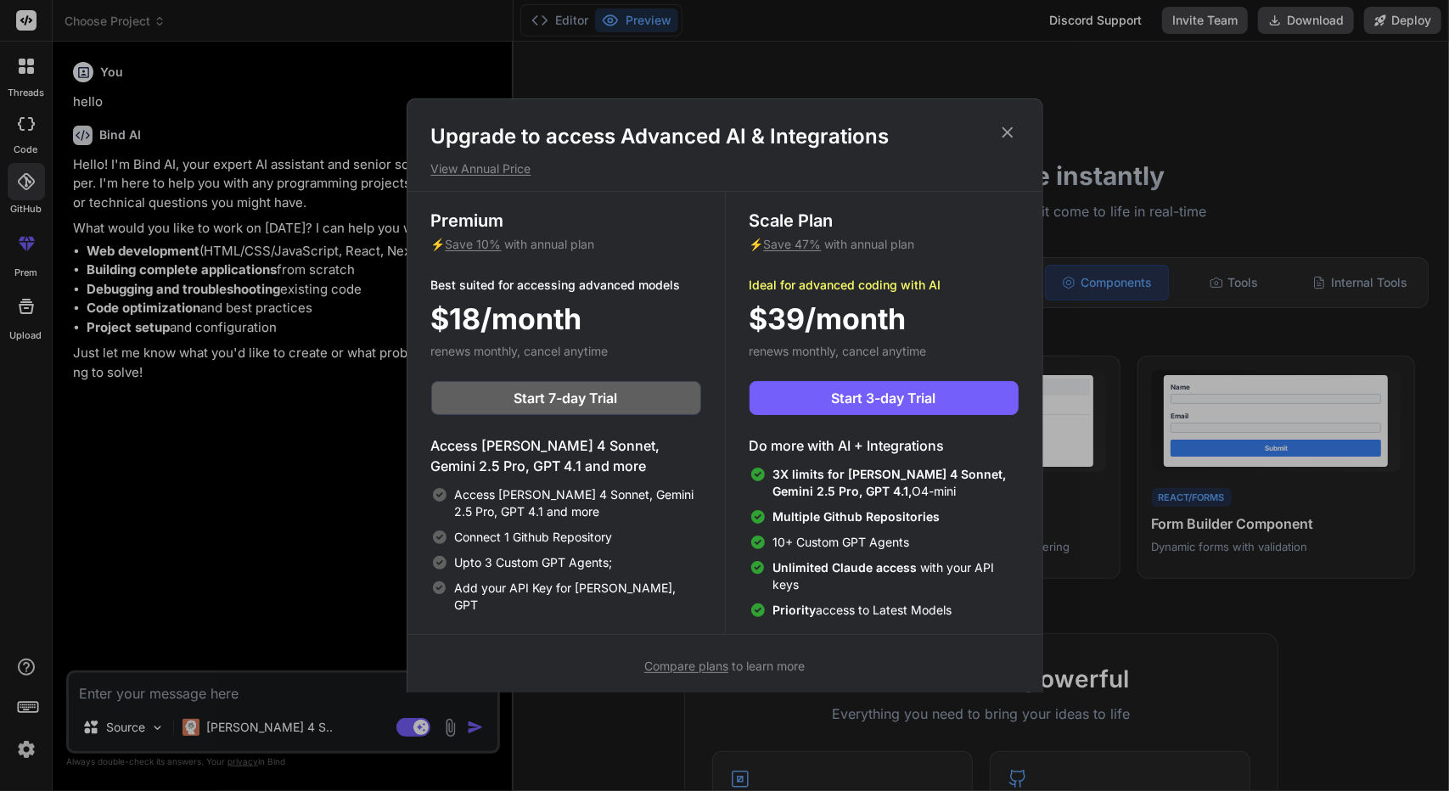
click at [1005, 135] on icon at bounding box center [1007, 132] width 11 height 11
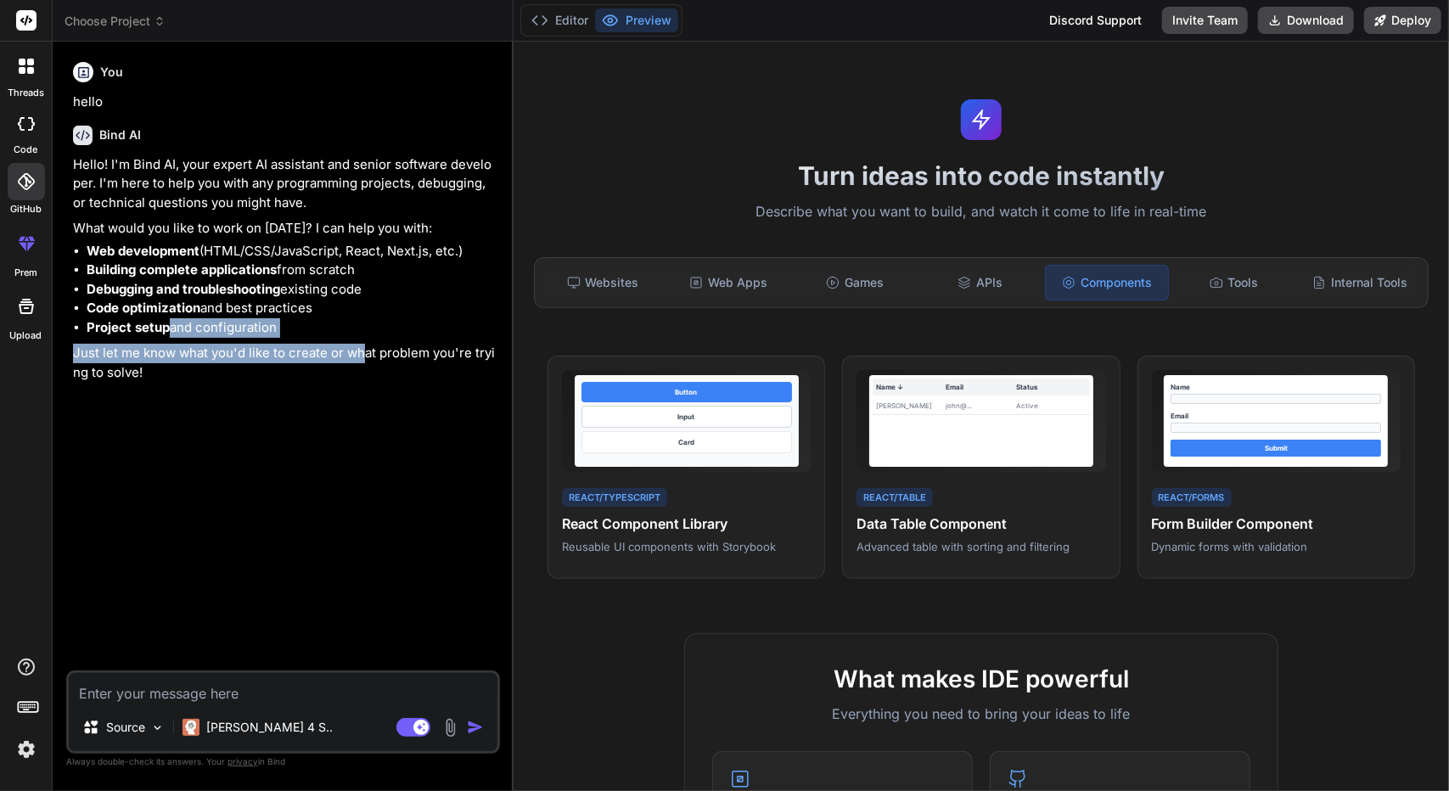
drag, startPoint x: 168, startPoint y: 336, endPoint x: 367, endPoint y: 342, distance: 198.7
click at [367, 342] on div "Hello! I'm Bind AI, your expert AI assistant and senior software developer. I'm…" at bounding box center [285, 268] width 424 height 227
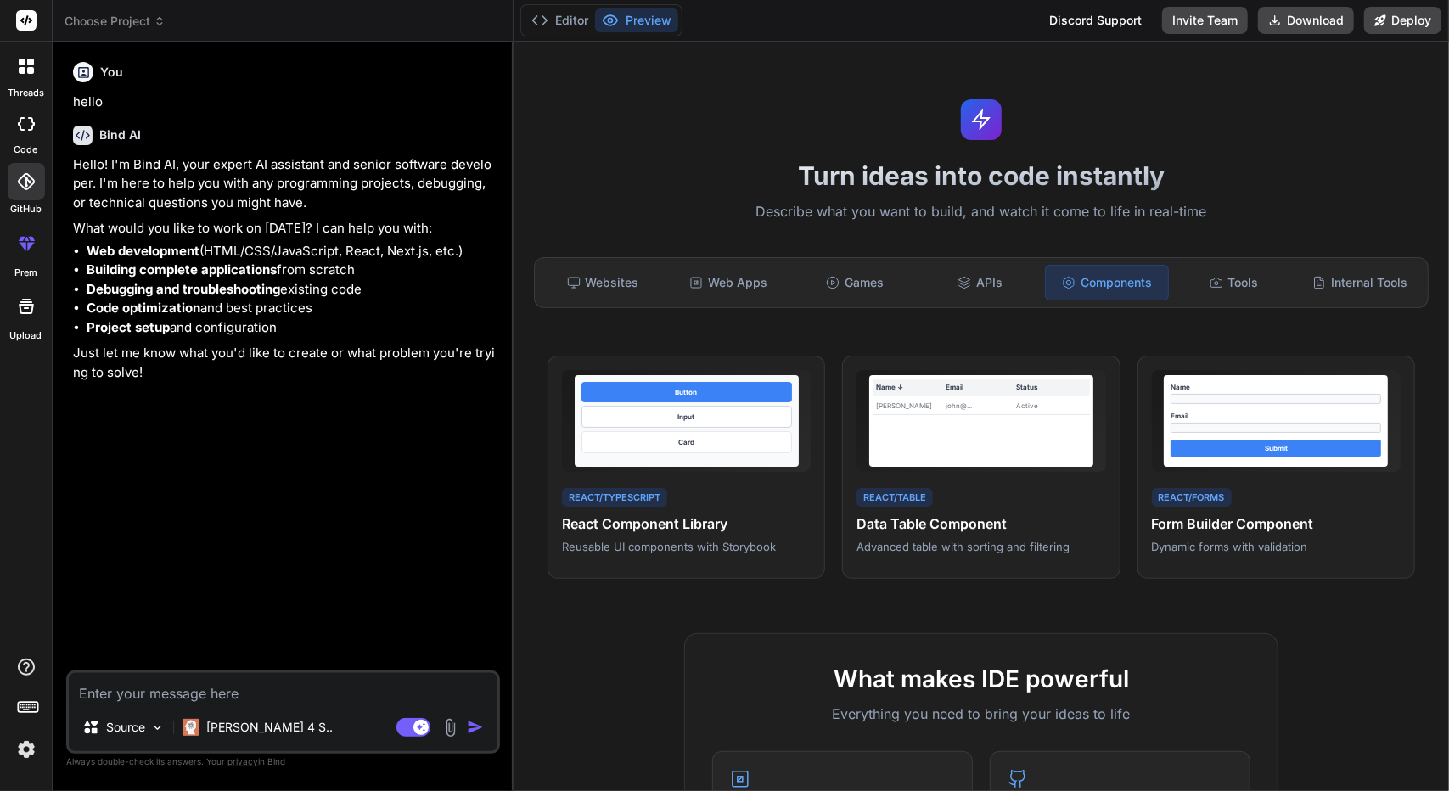
click at [401, 354] on p "Just let me know what you'd like to create or what problem you're trying to sol…" at bounding box center [285, 363] width 424 height 38
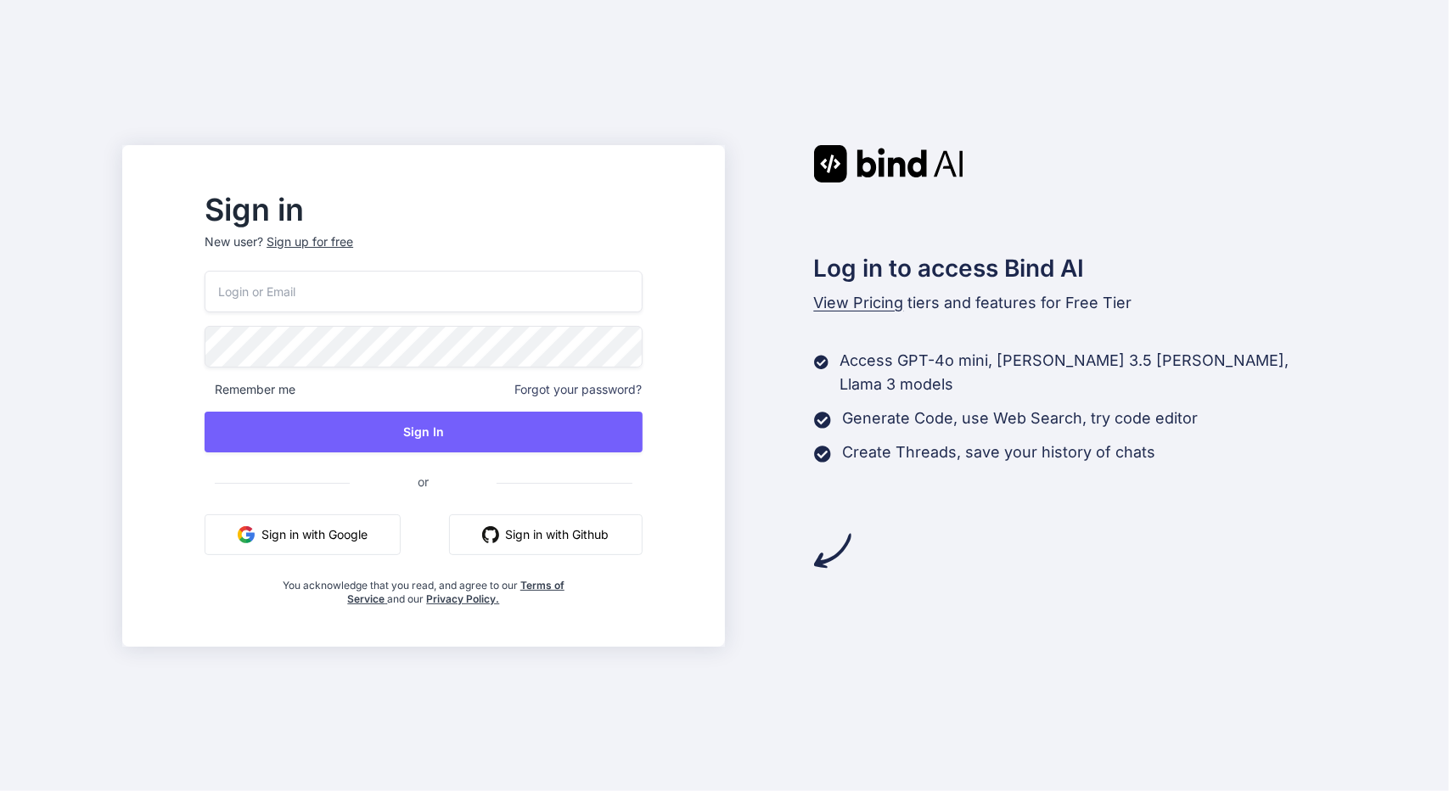
click at [623, 551] on button "Sign in with Github" at bounding box center [546, 534] width 194 height 41
click at [643, 542] on button "Sign in with Github" at bounding box center [546, 534] width 194 height 41
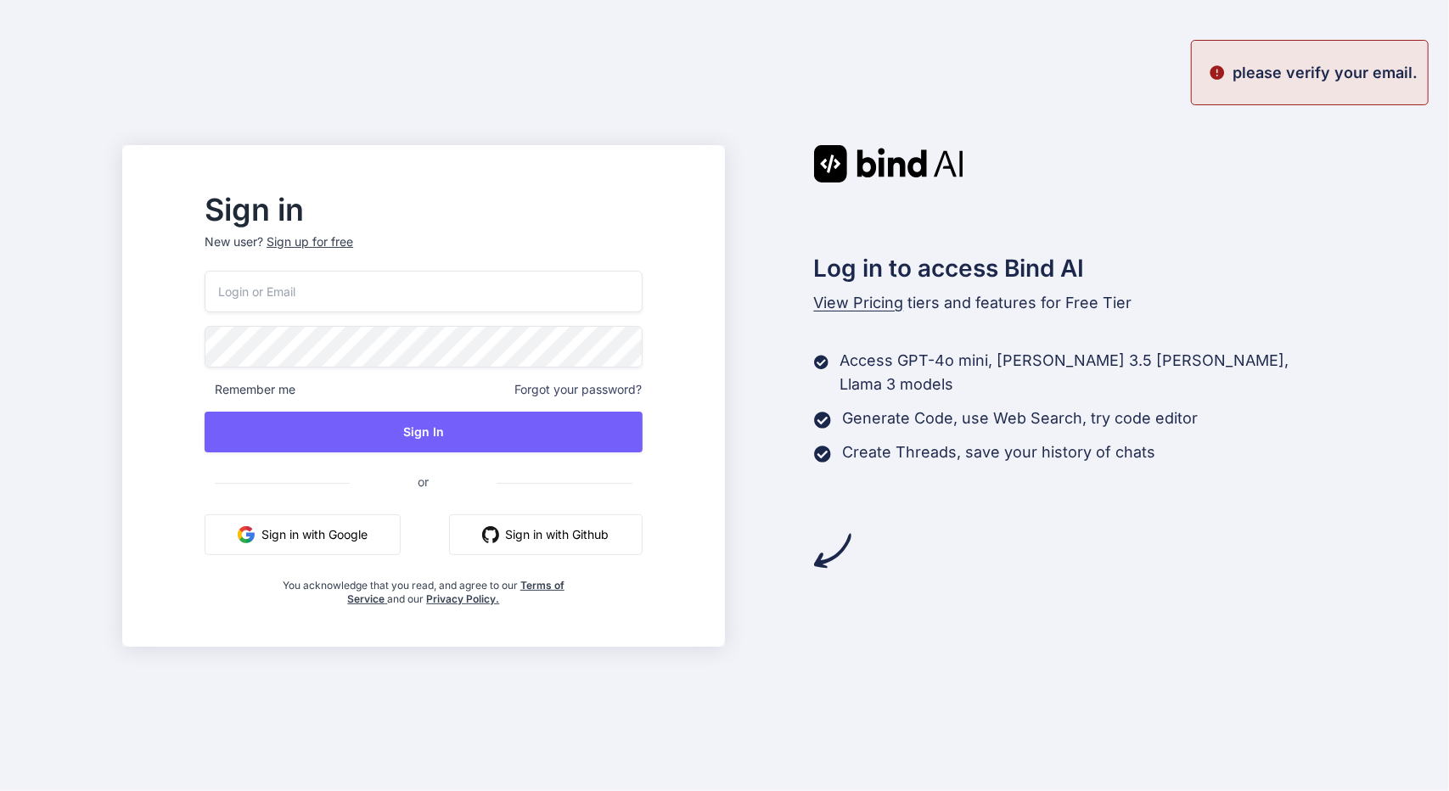
click at [592, 529] on button "Sign in with Github" at bounding box center [546, 534] width 194 height 41
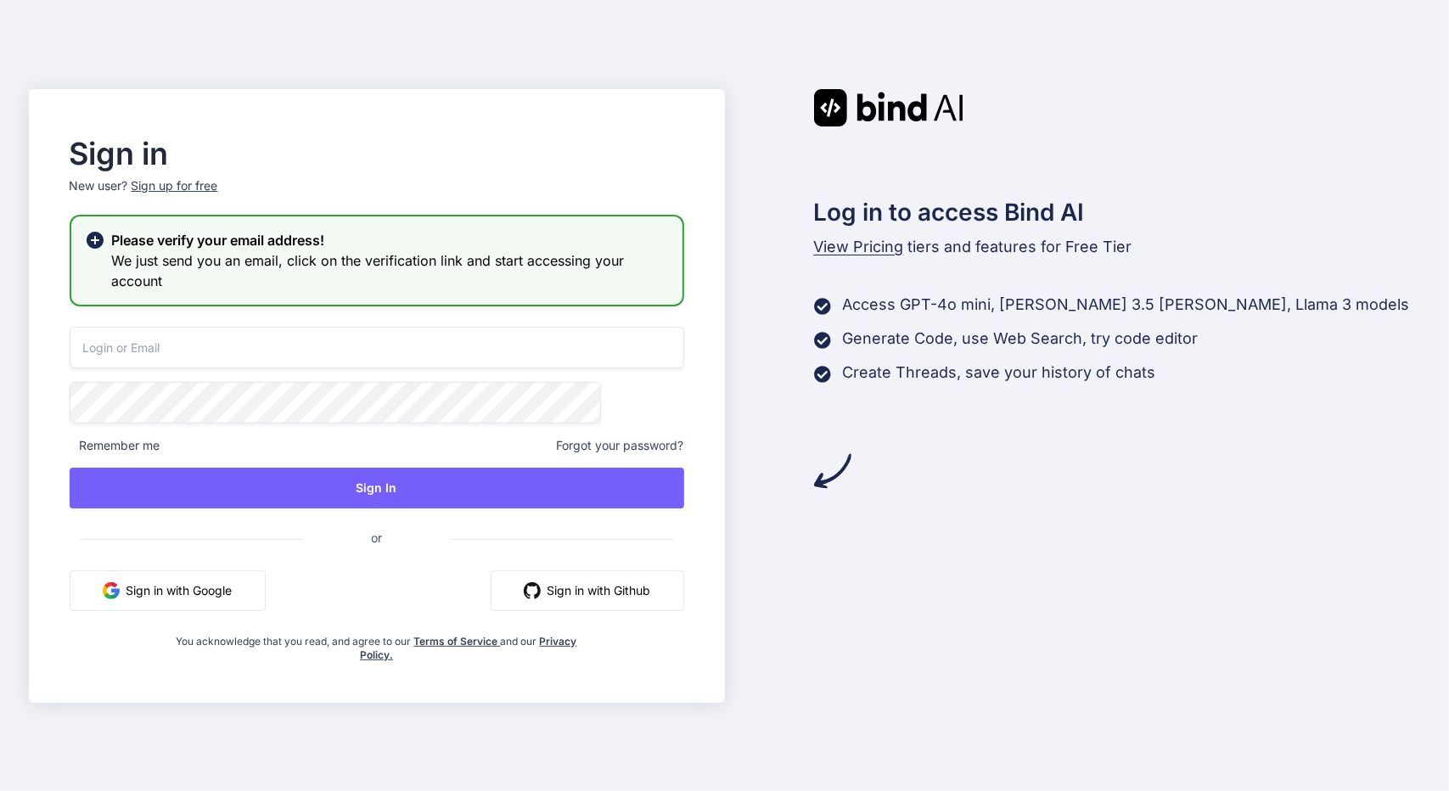
click at [593, 584] on button "Sign in with Github" at bounding box center [588, 590] width 194 height 41
